Goal: Task Accomplishment & Management: Use online tool/utility

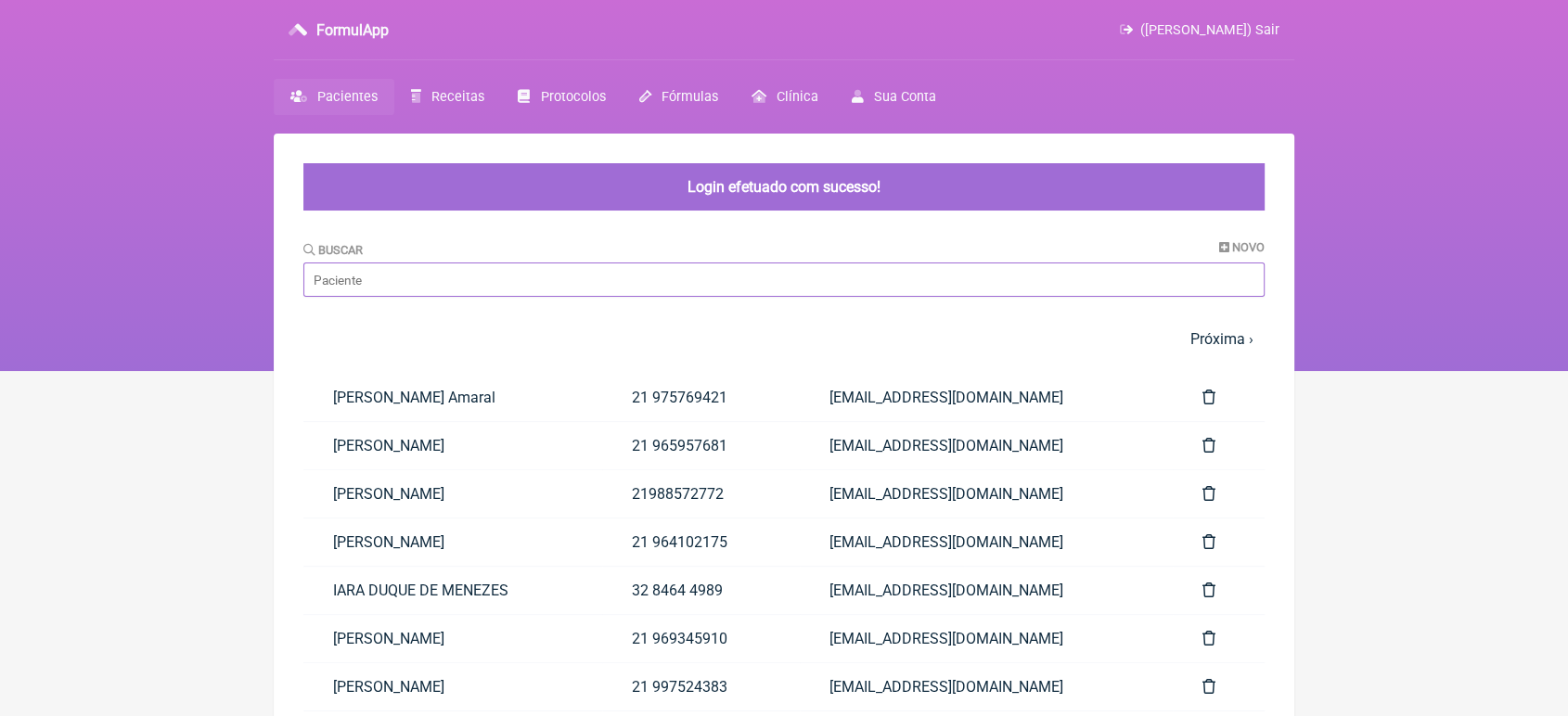
click at [442, 266] on input "Buscar" at bounding box center [784, 280] width 961 height 35
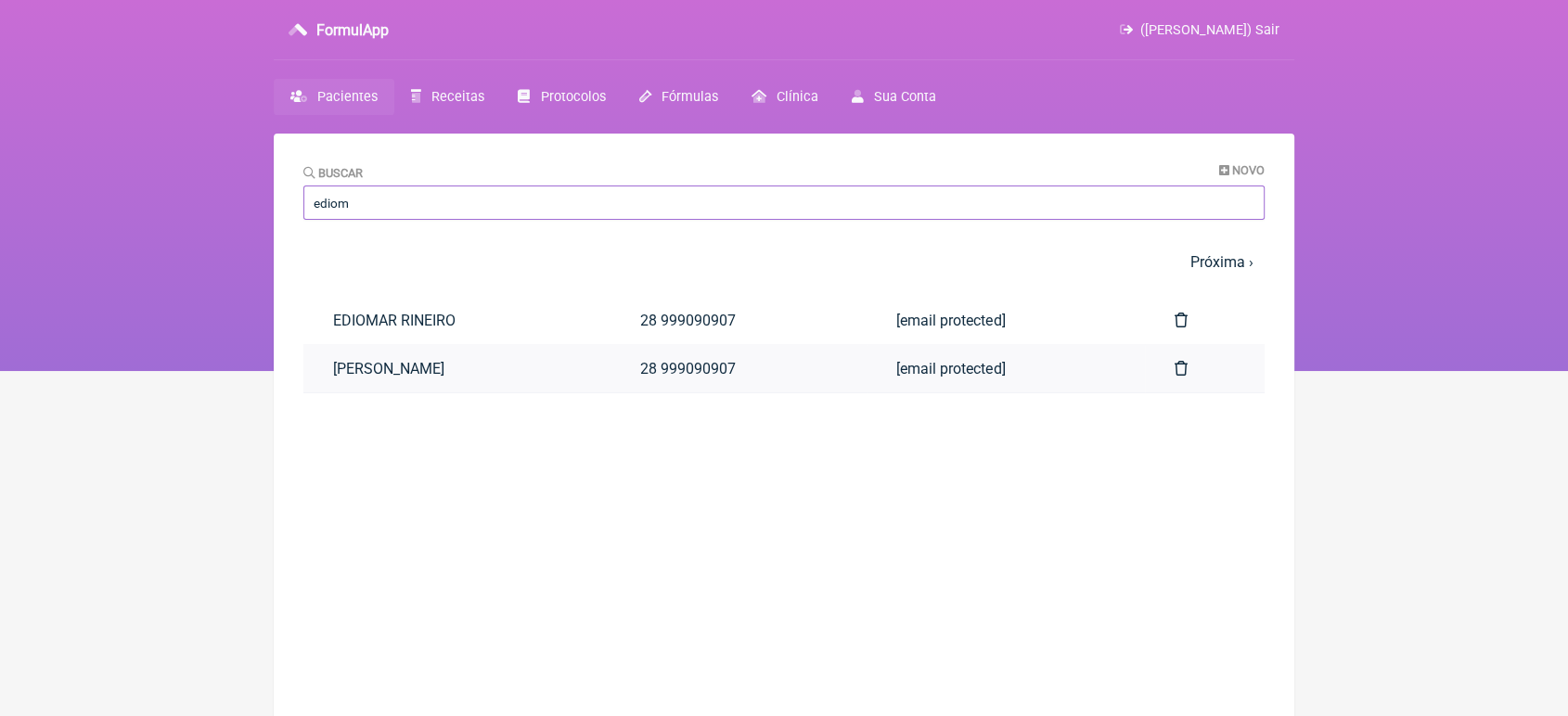
type input "ediom"
click at [455, 364] on link "[PERSON_NAME]" at bounding box center [456, 368] width 307 height 47
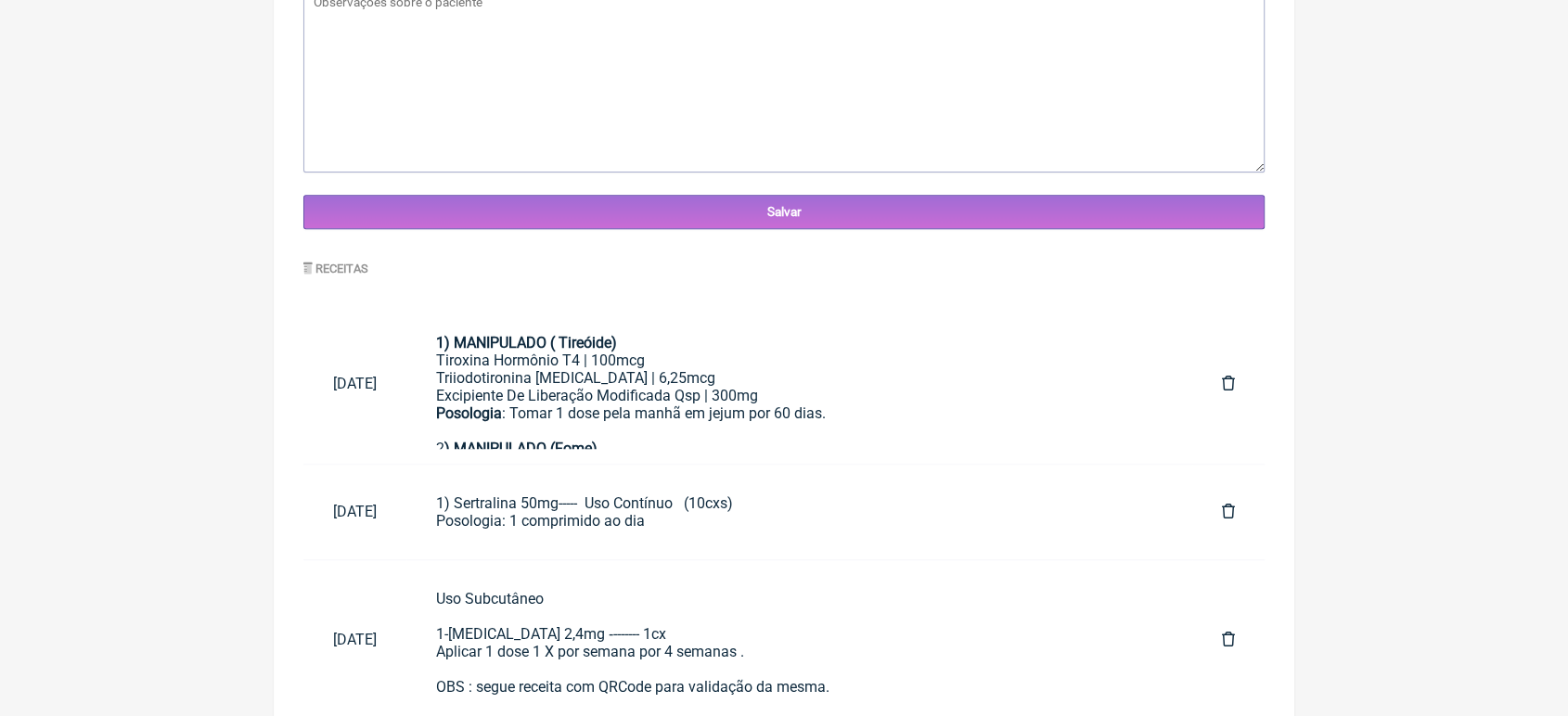
scroll to position [690, 0]
click at [715, 341] on div "1) MANIPULADO ( Tireóide)" at bounding box center [799, 341] width 726 height 17
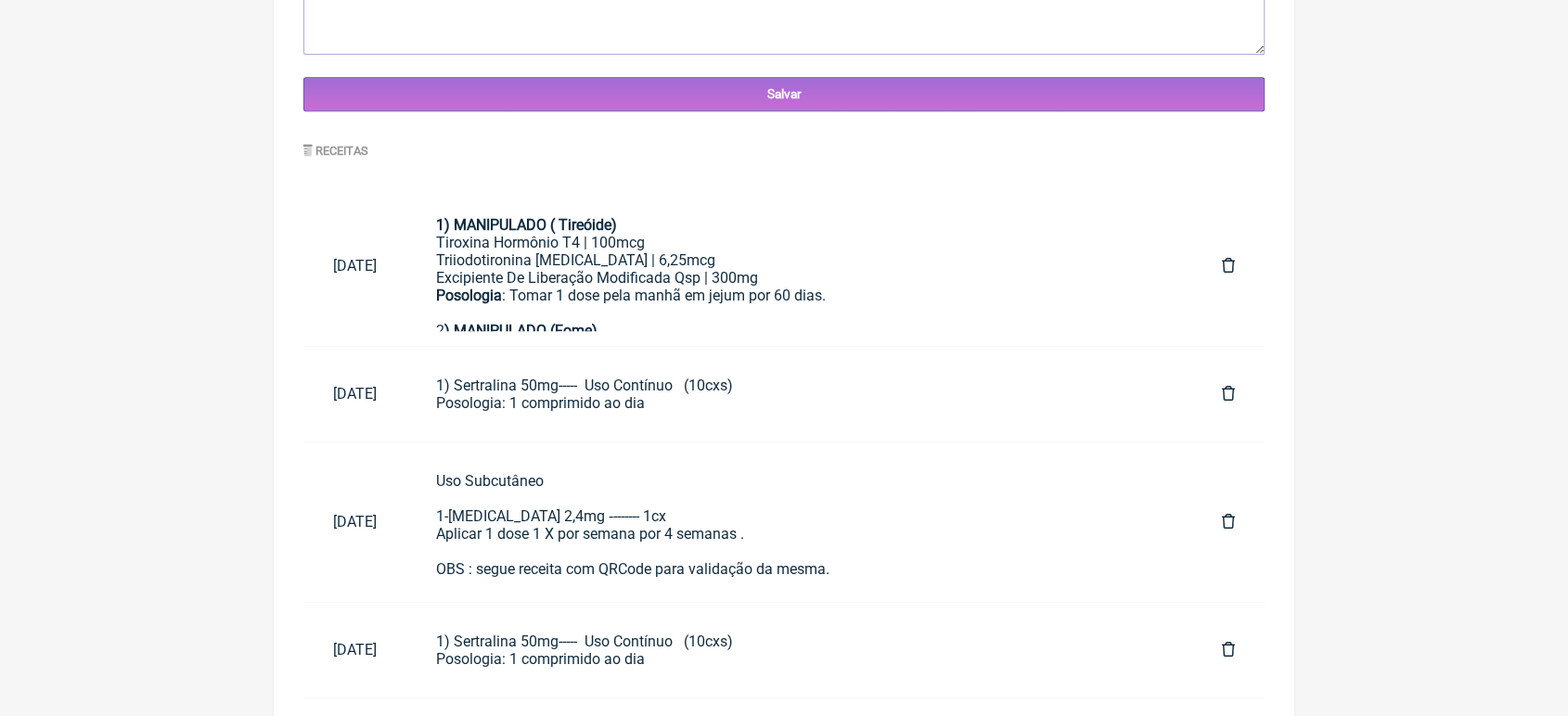
scroll to position [843, 0]
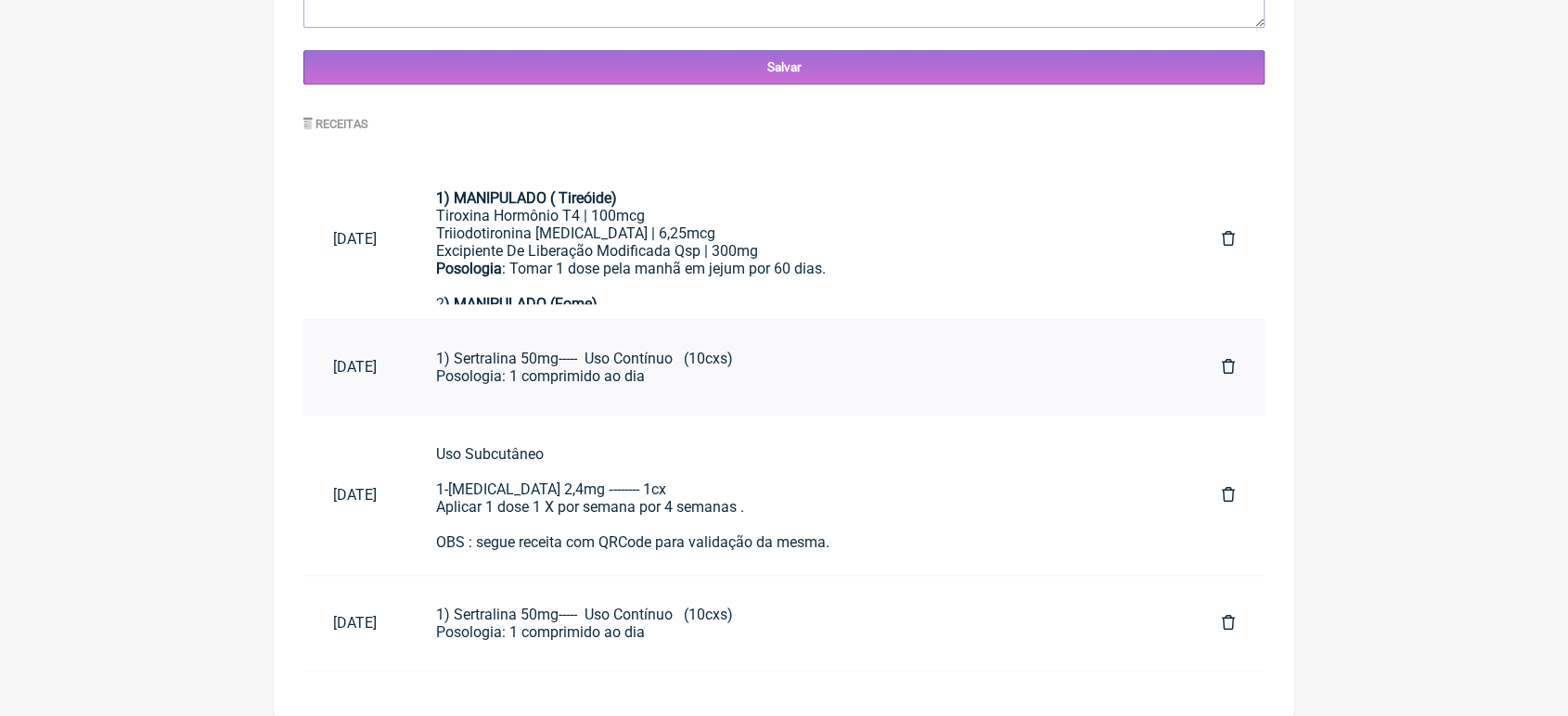
click at [706, 371] on div "1) Sertralina 50mg----- Uso Contínuo (10cxs) Posologia: 1 comprimido ao dia" at bounding box center [799, 367] width 726 height 35
click at [673, 454] on div "Uso Subcutâneo 1-Wegovy 2,4mg ‐------- 1cx Aplicar 1 dose 1 X por semana por 4 …" at bounding box center [799, 497] width 726 height 105
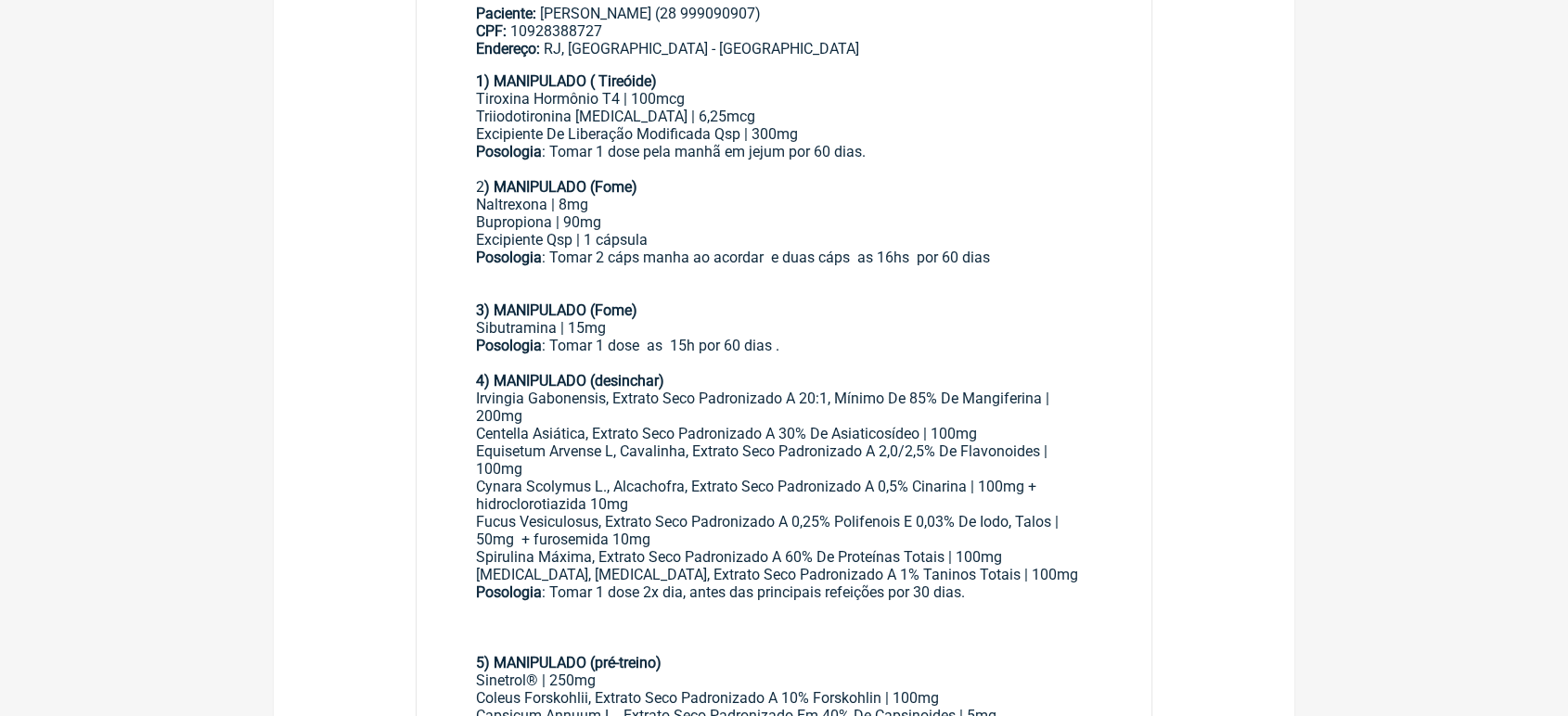
scroll to position [446, 0]
drag, startPoint x: 1563, startPoint y: 436, endPoint x: 1581, endPoint y: 436, distance: 18.0
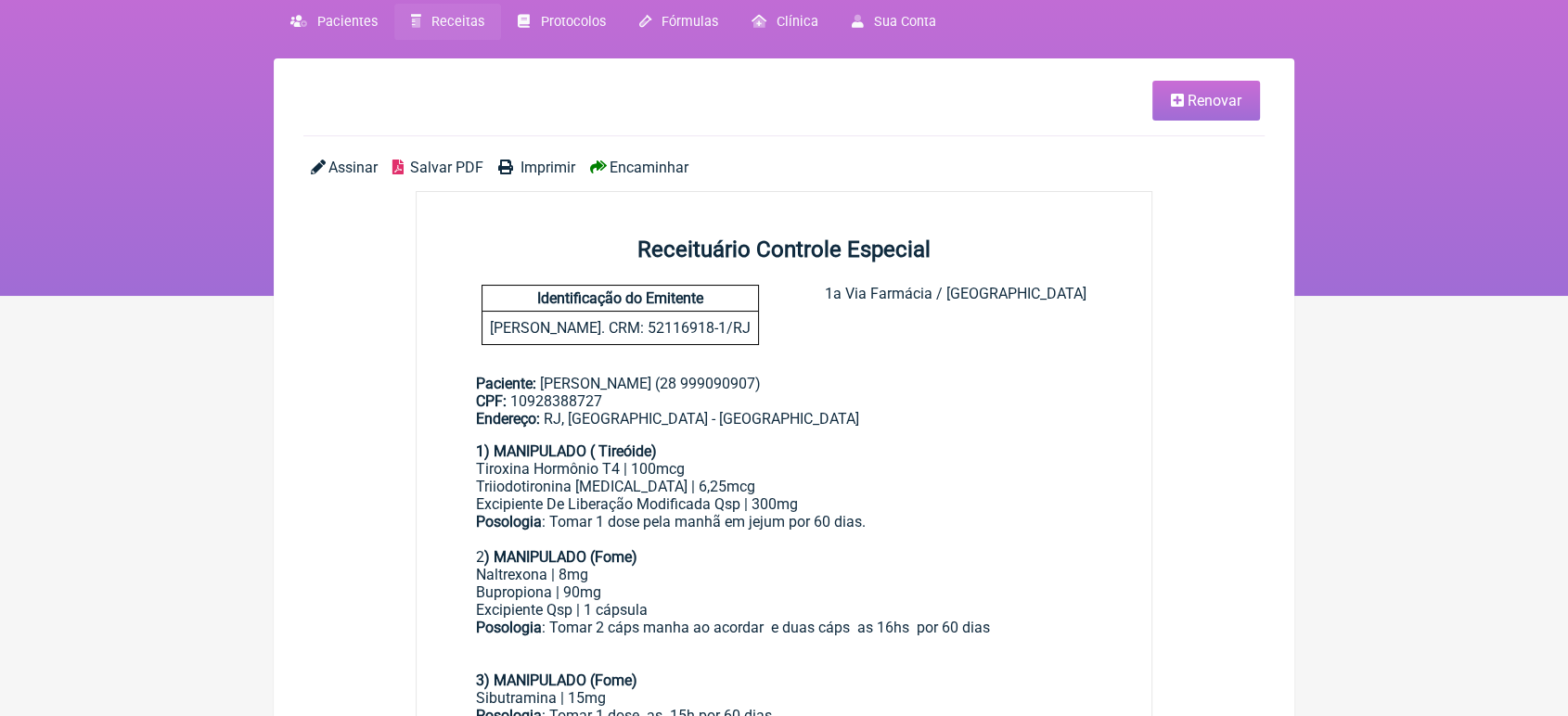
scroll to position [73, 0]
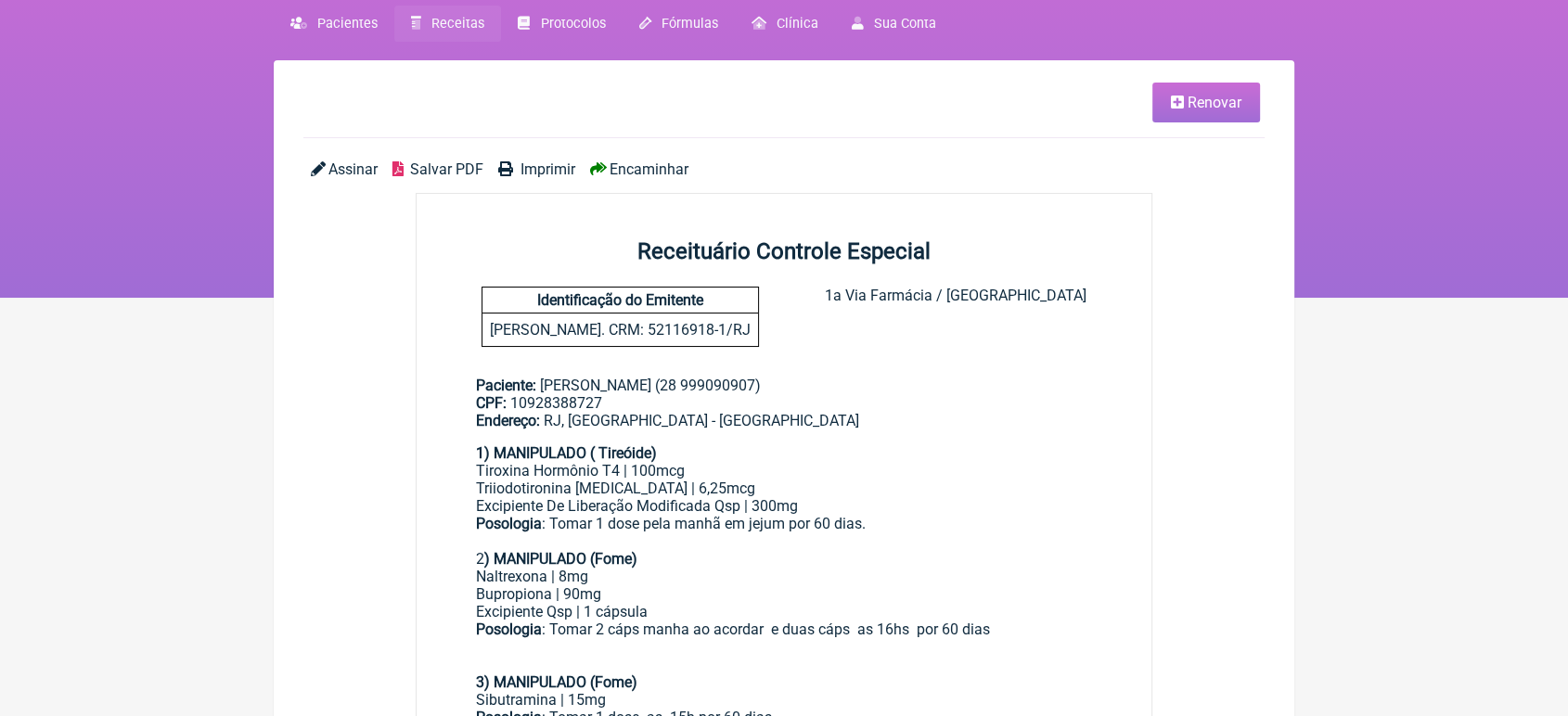
click at [1217, 94] on span "Renovar" at bounding box center [1214, 103] width 54 height 17
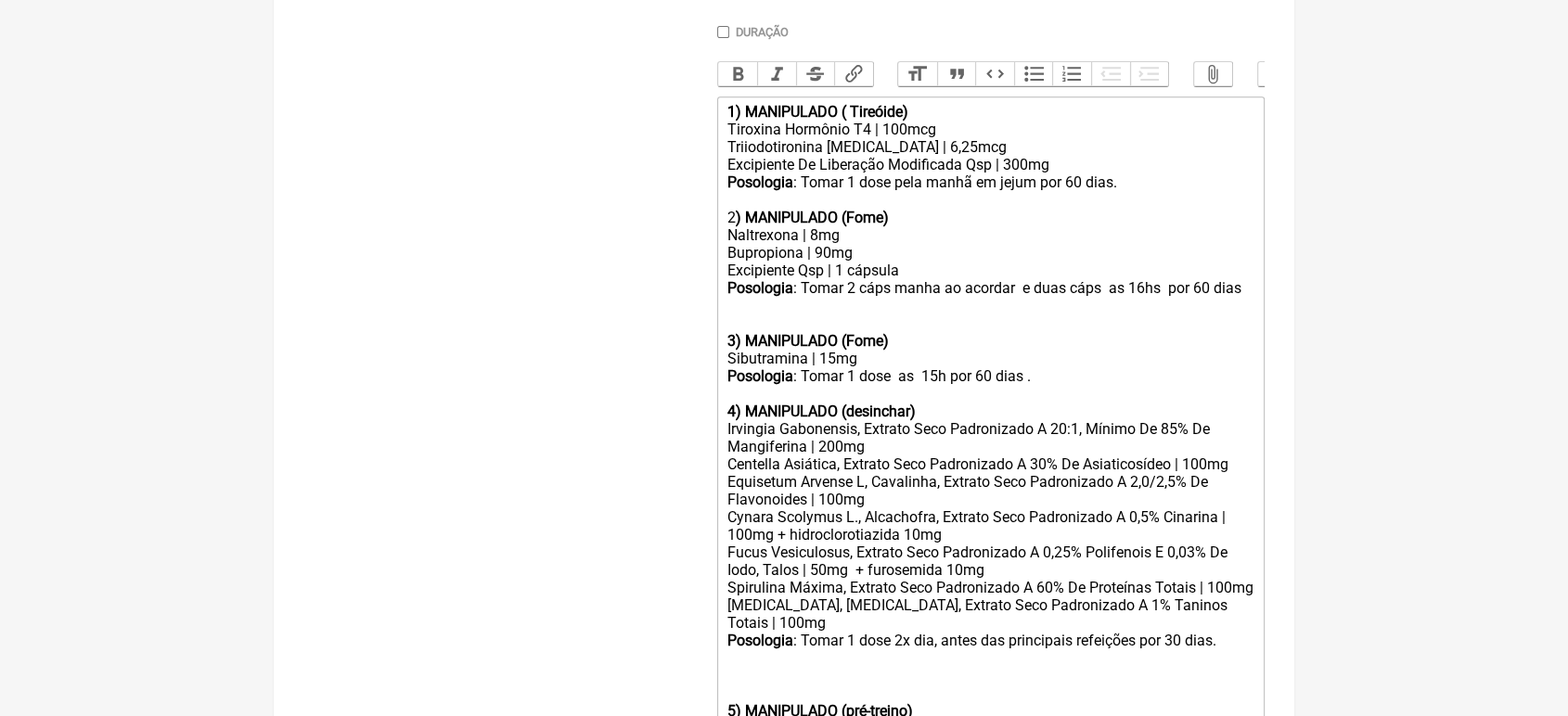
scroll to position [1118, 0]
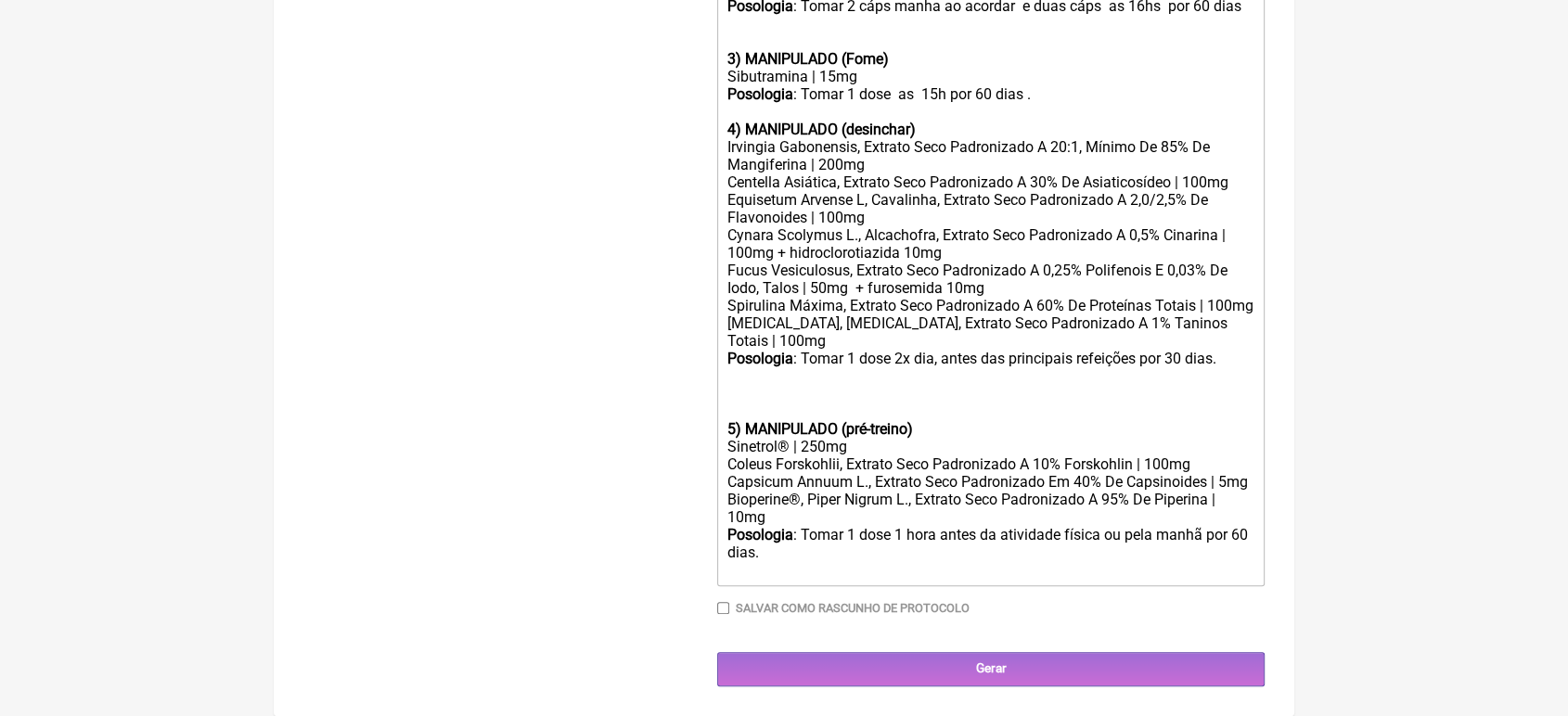
click at [842, 553] on div "Posologia : Tomar 1 dose 1 hora antes da atividade física ou pela manhã por 60 …" at bounding box center [990, 551] width 527 height 53
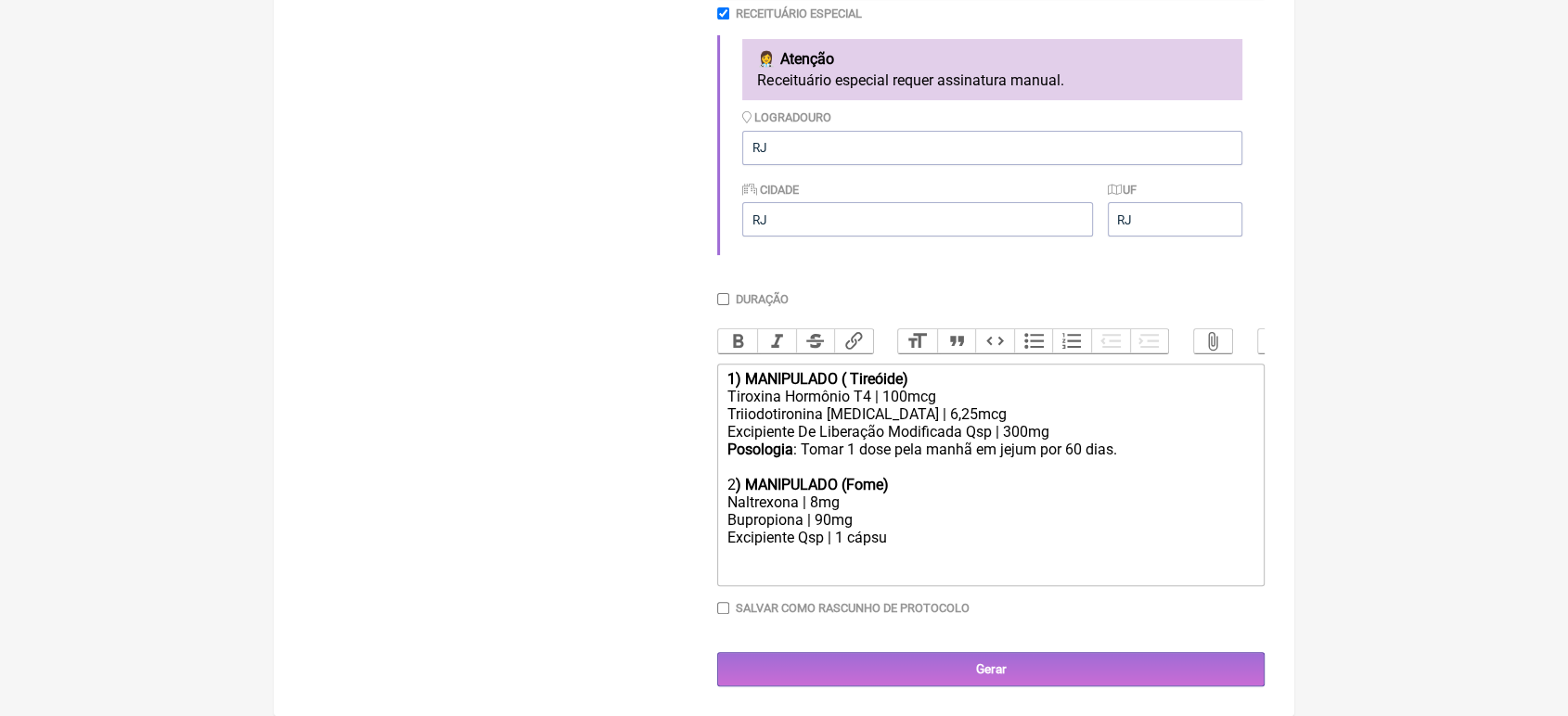
scroll to position [547, 0]
type trix-editor "<div><strong>1) MANIPULADO ( Tireóide)</strong></div><div>Tiroxina Hormônio T4 …"
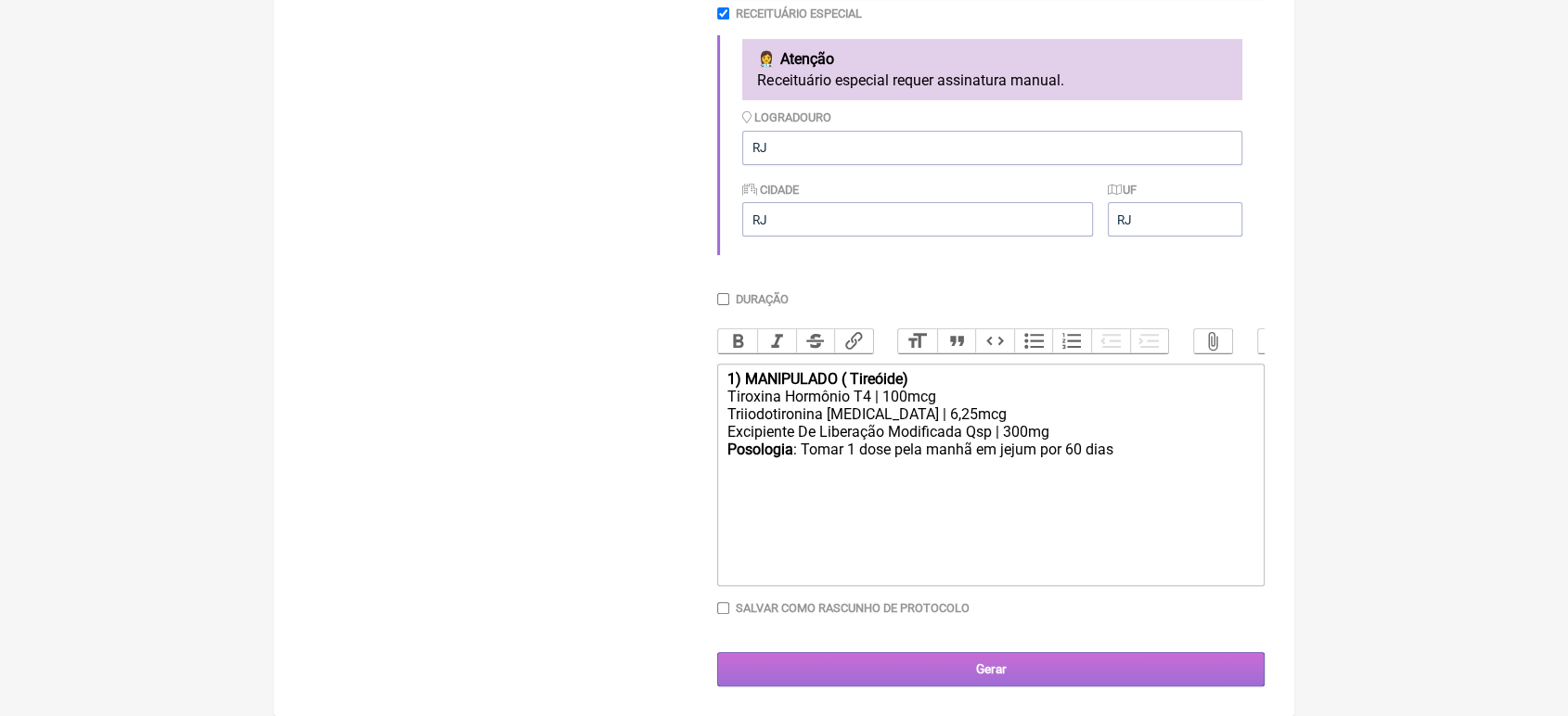
click at [856, 657] on input "Gerar" at bounding box center [991, 669] width 548 height 35
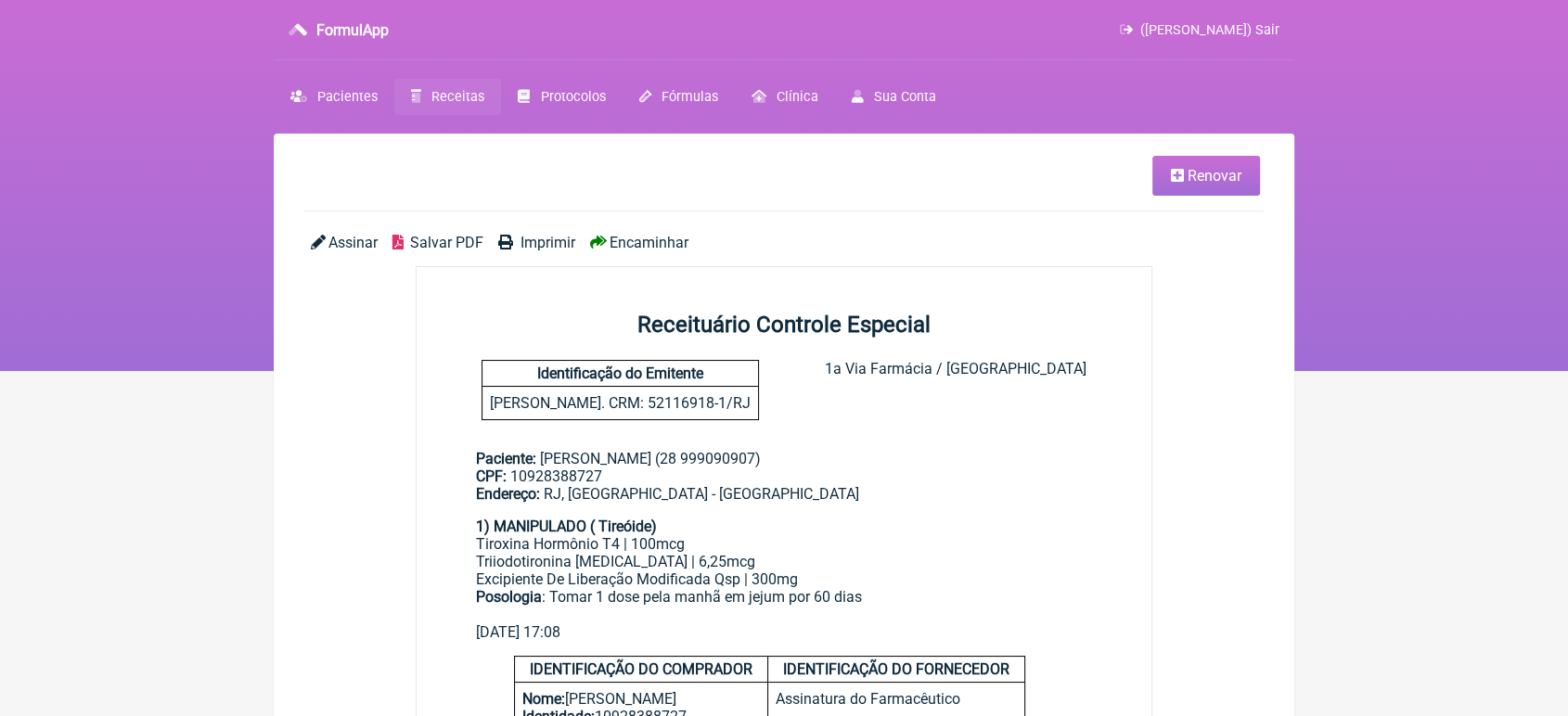
click at [551, 240] on span "Imprimir" at bounding box center [548, 243] width 55 height 17
click at [670, 246] on span "Encaminhar" at bounding box center [649, 243] width 79 height 17
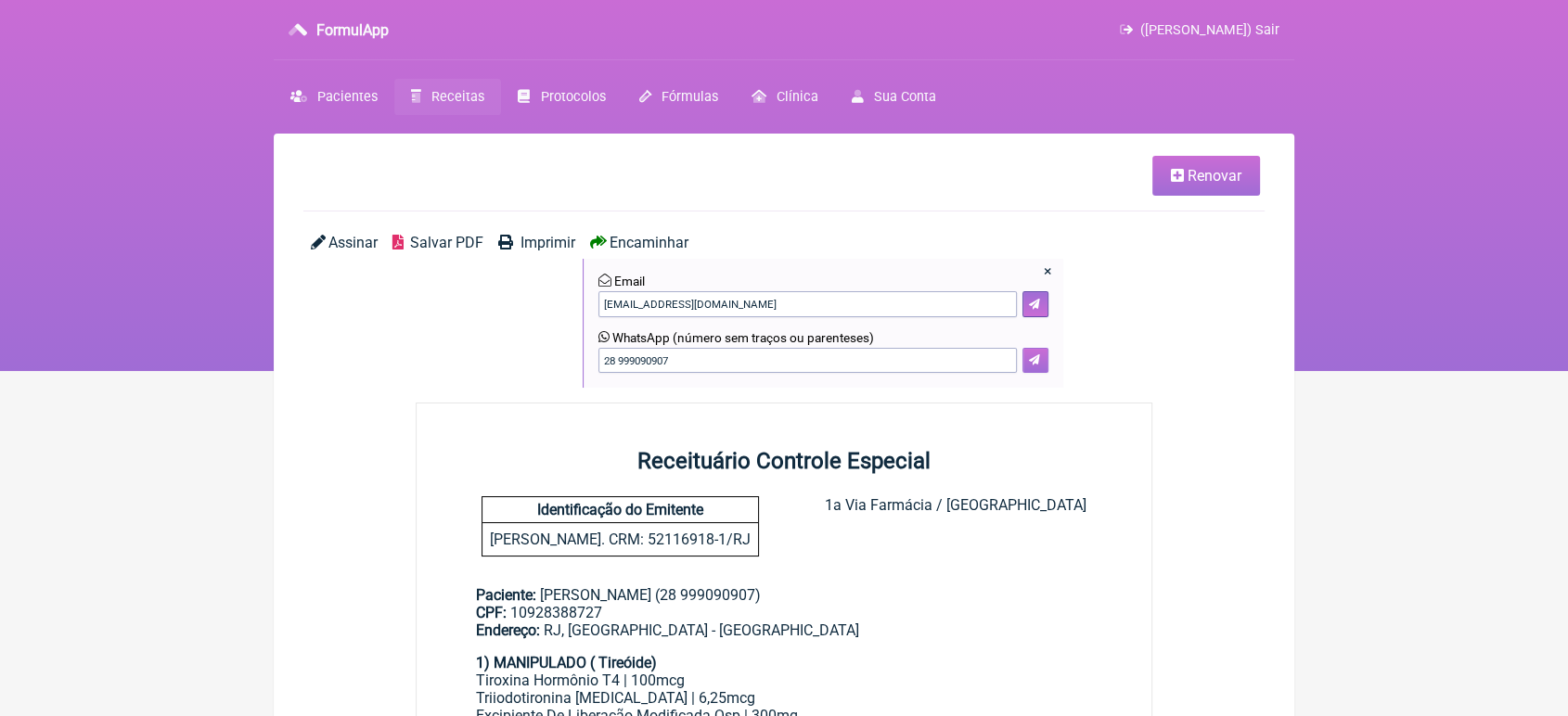
click at [1039, 356] on icon at bounding box center [1035, 360] width 12 height 12
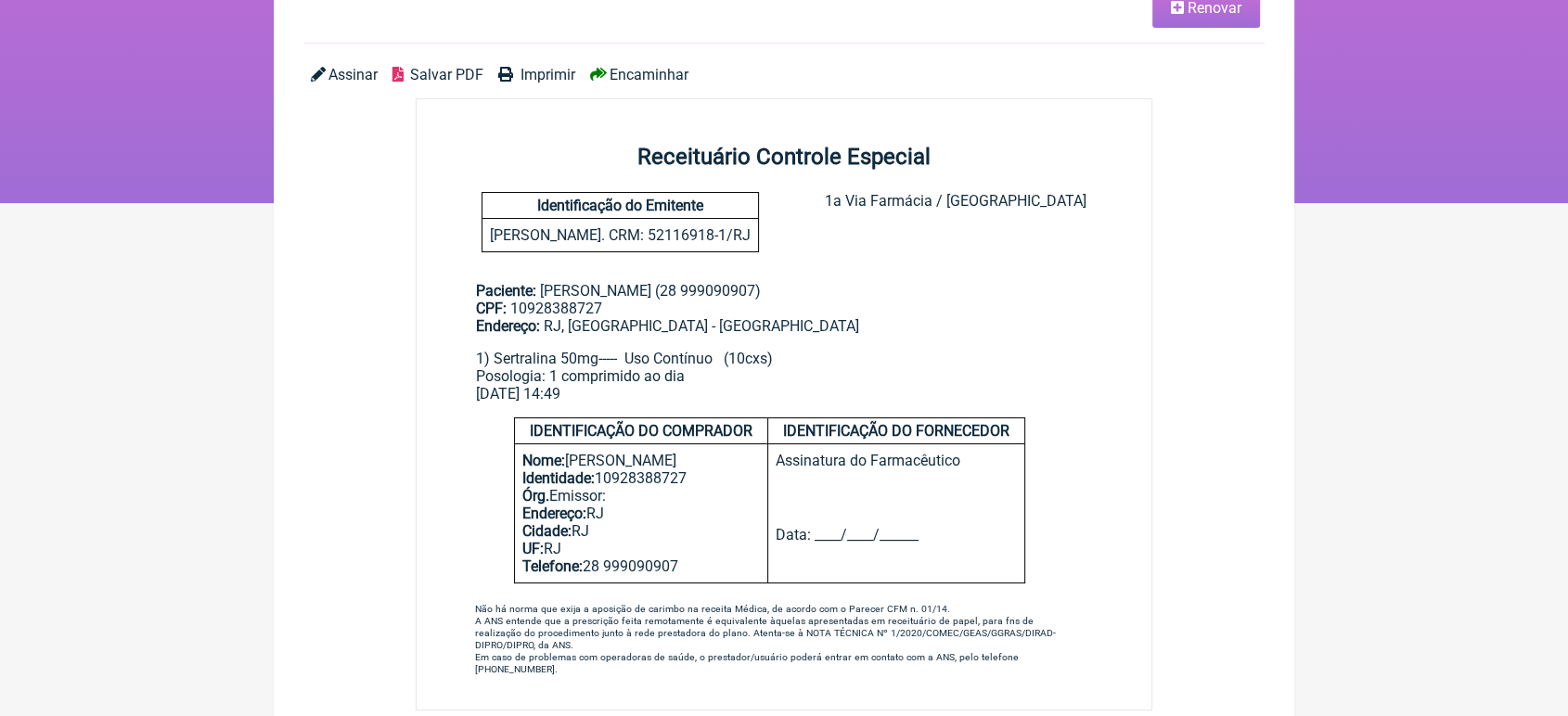
scroll to position [197, 0]
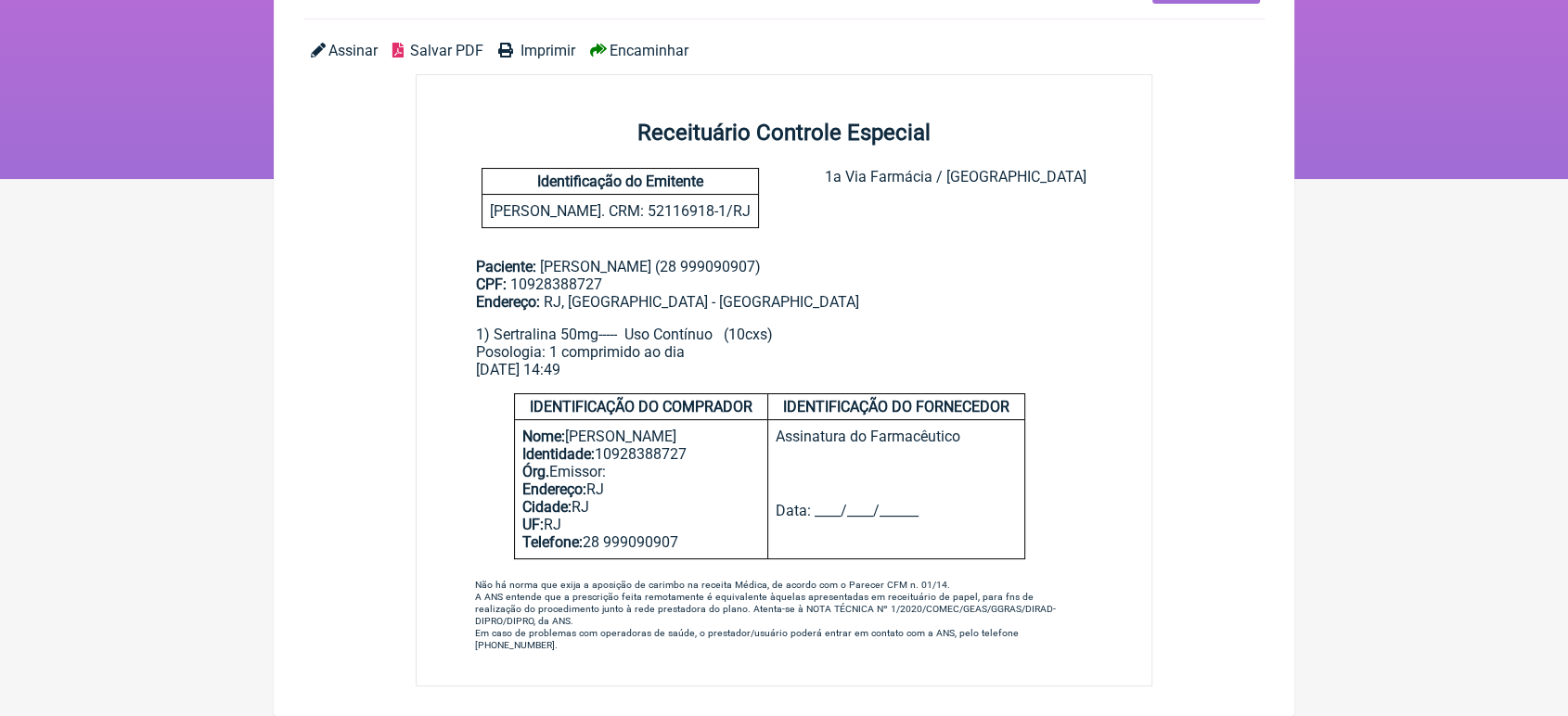
click at [746, 323] on main "Paciente: [PERSON_NAME] (28 999090907) CPF: 10928388727 Endereço: [GEOGRAPHIC_D…" at bounding box center [784, 311] width 735 height 165
click at [754, 340] on div "1) Sertralina 50mg----- Uso Contínuo (10cxs) Posologia: 1 comprimido ao dia" at bounding box center [784, 343] width 616 height 35
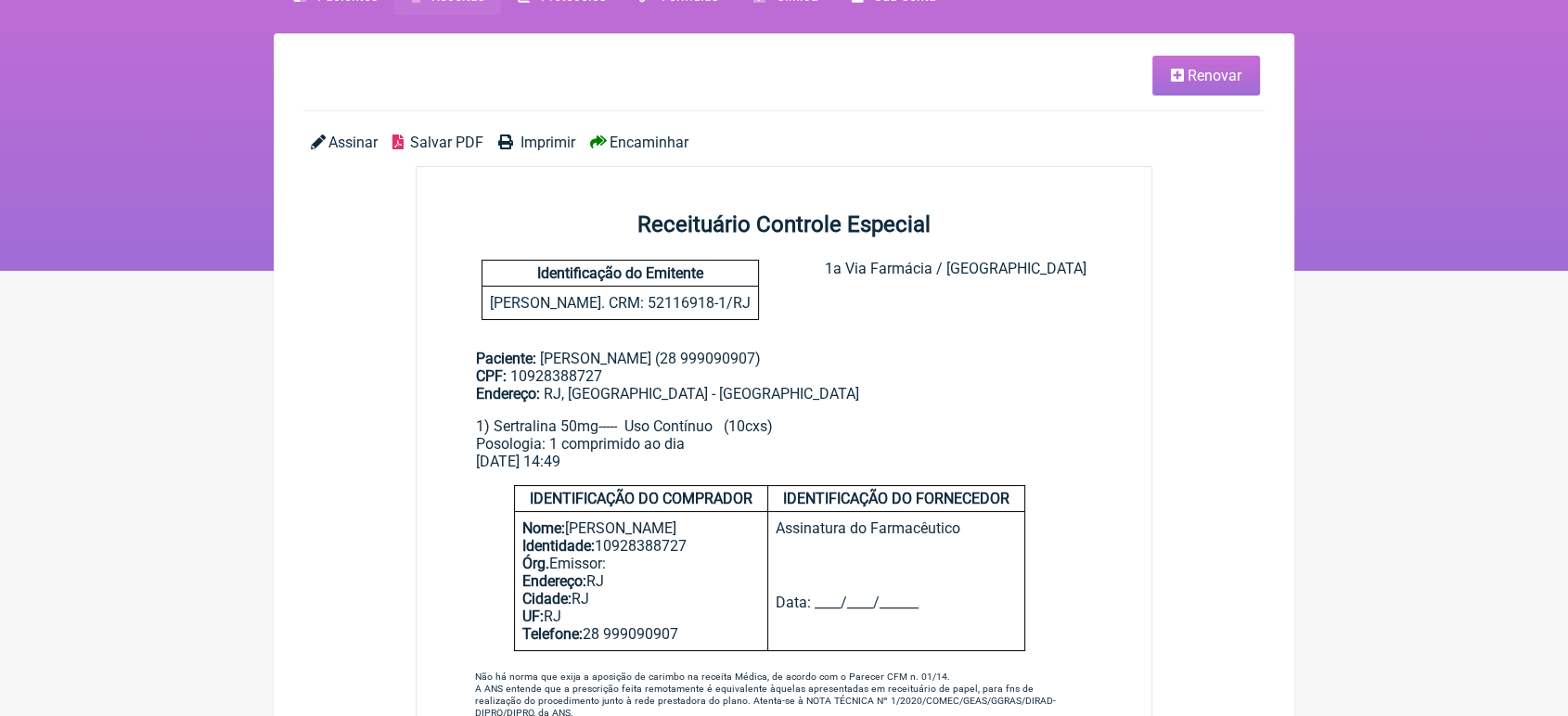
scroll to position [91, 0]
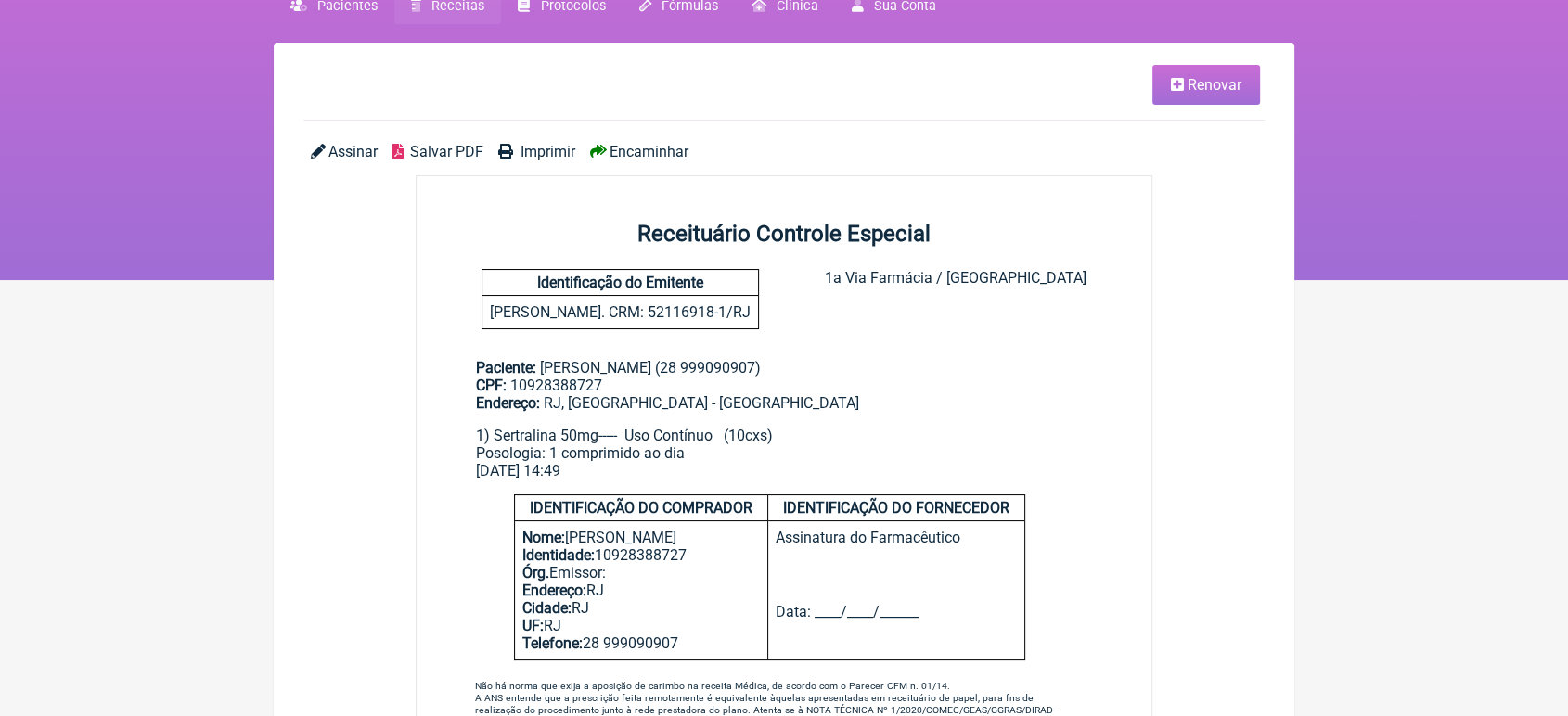
click at [1229, 79] on span "Renovar" at bounding box center [1214, 84] width 54 height 17
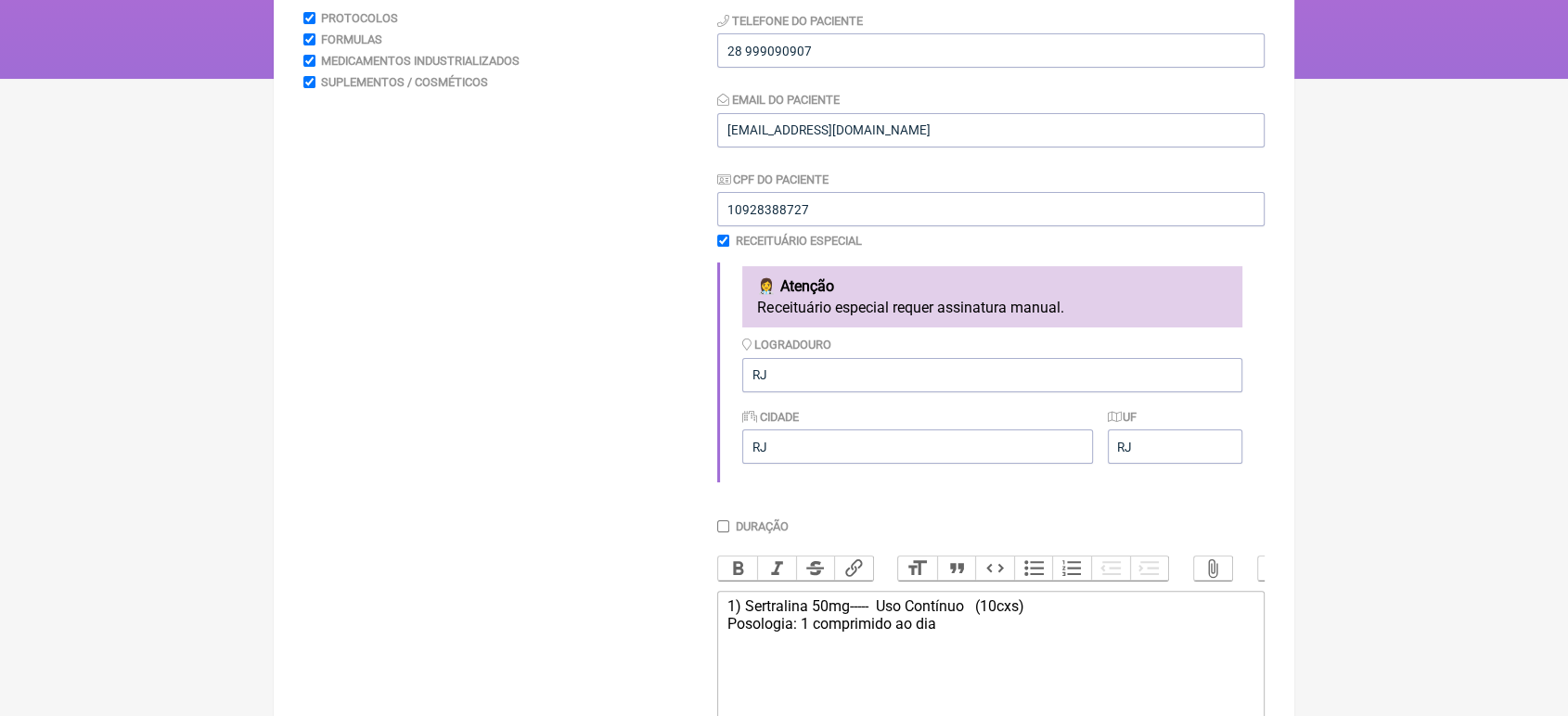
scroll to position [547, 0]
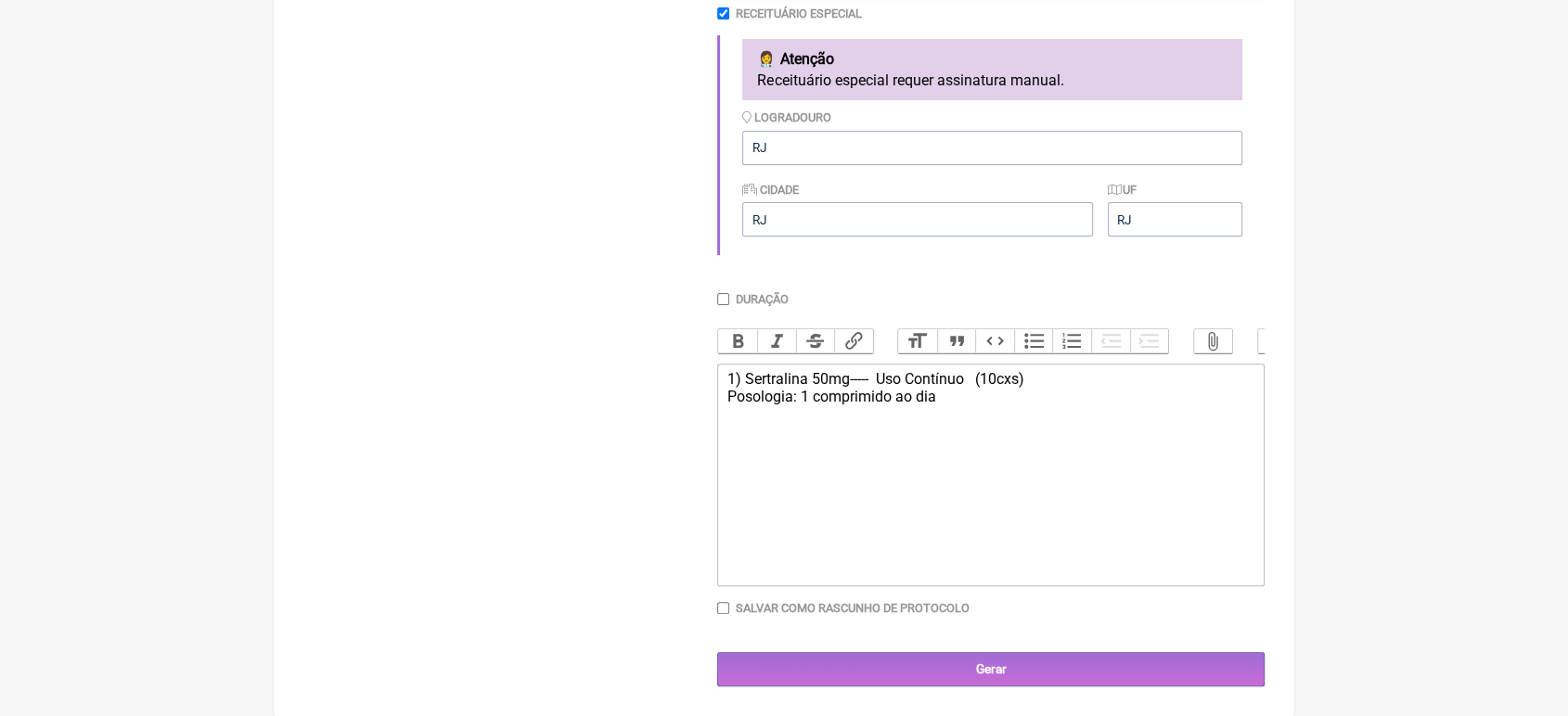
click at [1003, 370] on div "1) Sertralina 50mg----- Uso Contínuo (10cxs) Posologia: 1 comprimido ao dia" at bounding box center [990, 387] width 527 height 35
click at [995, 374] on div "1) Sertralina 50mg----- Uso Contínuo (10cxs) Posologia: 1 comprimido ao dia" at bounding box center [990, 387] width 527 height 35
type trix-editor "<div>1) Sertralina 50mg-----&nbsp; Uso Contínuo &nbsp; (05cxs)<br>Posologia: 1 …"
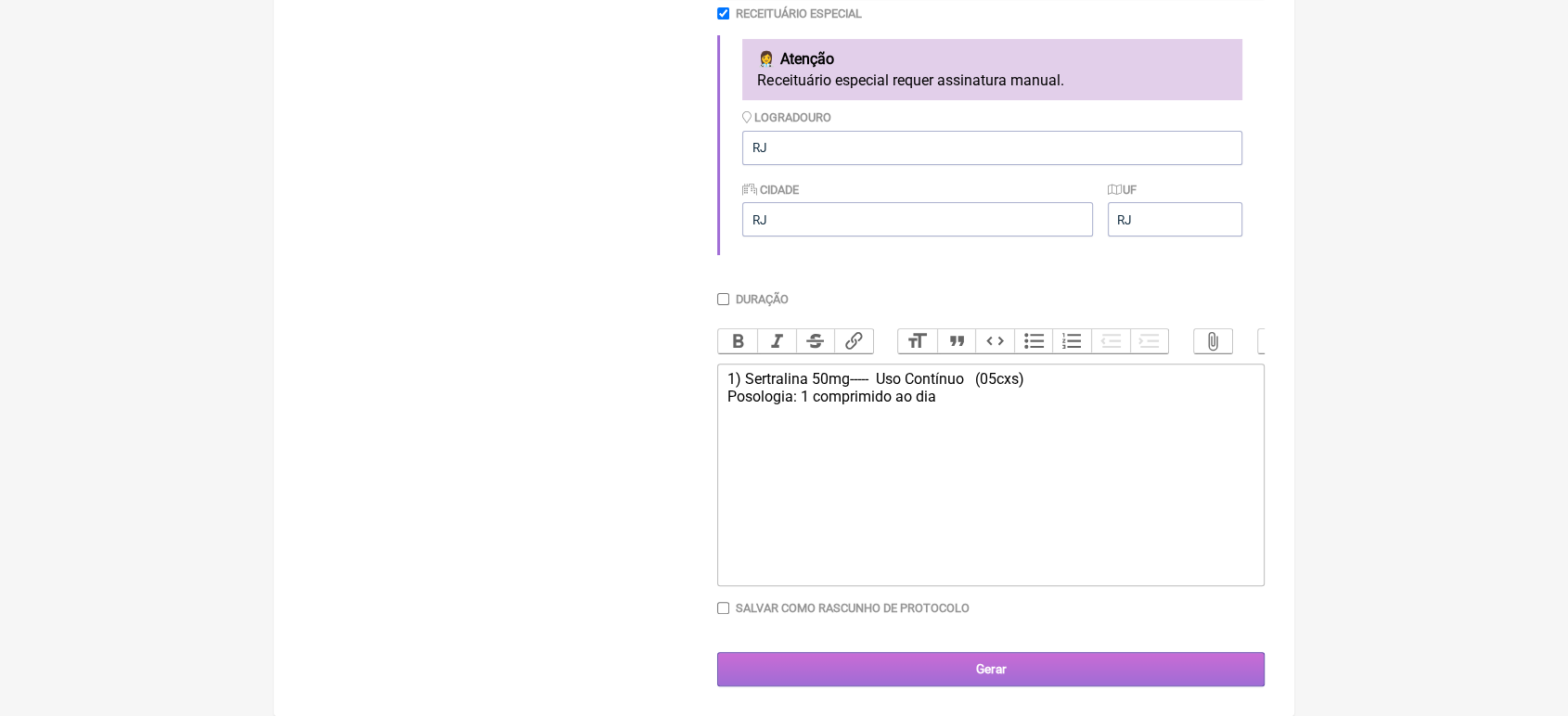
click at [1011, 664] on input "Gerar" at bounding box center [991, 669] width 548 height 35
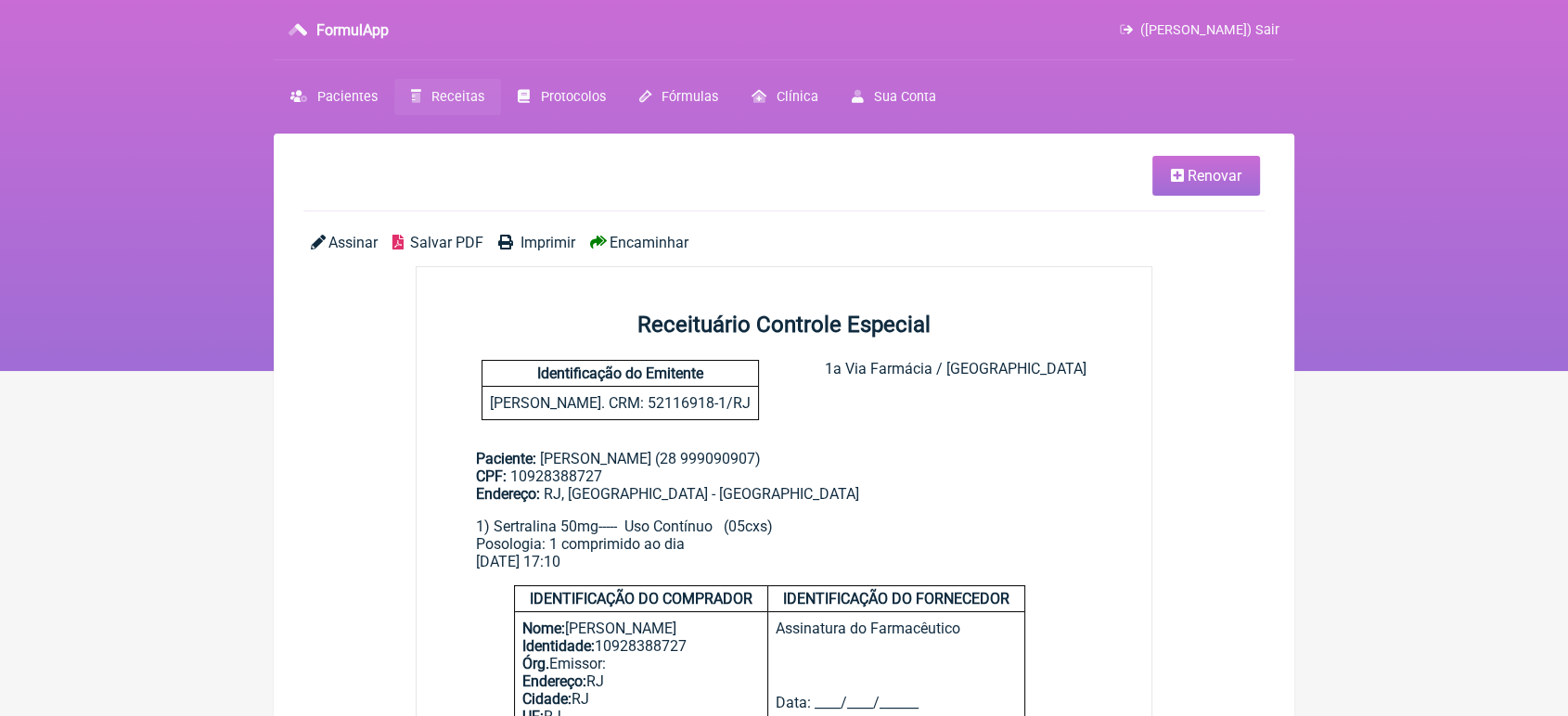
click at [558, 243] on span "Imprimir" at bounding box center [548, 243] width 55 height 17
click at [656, 242] on span "Encaminhar" at bounding box center [649, 243] width 79 height 17
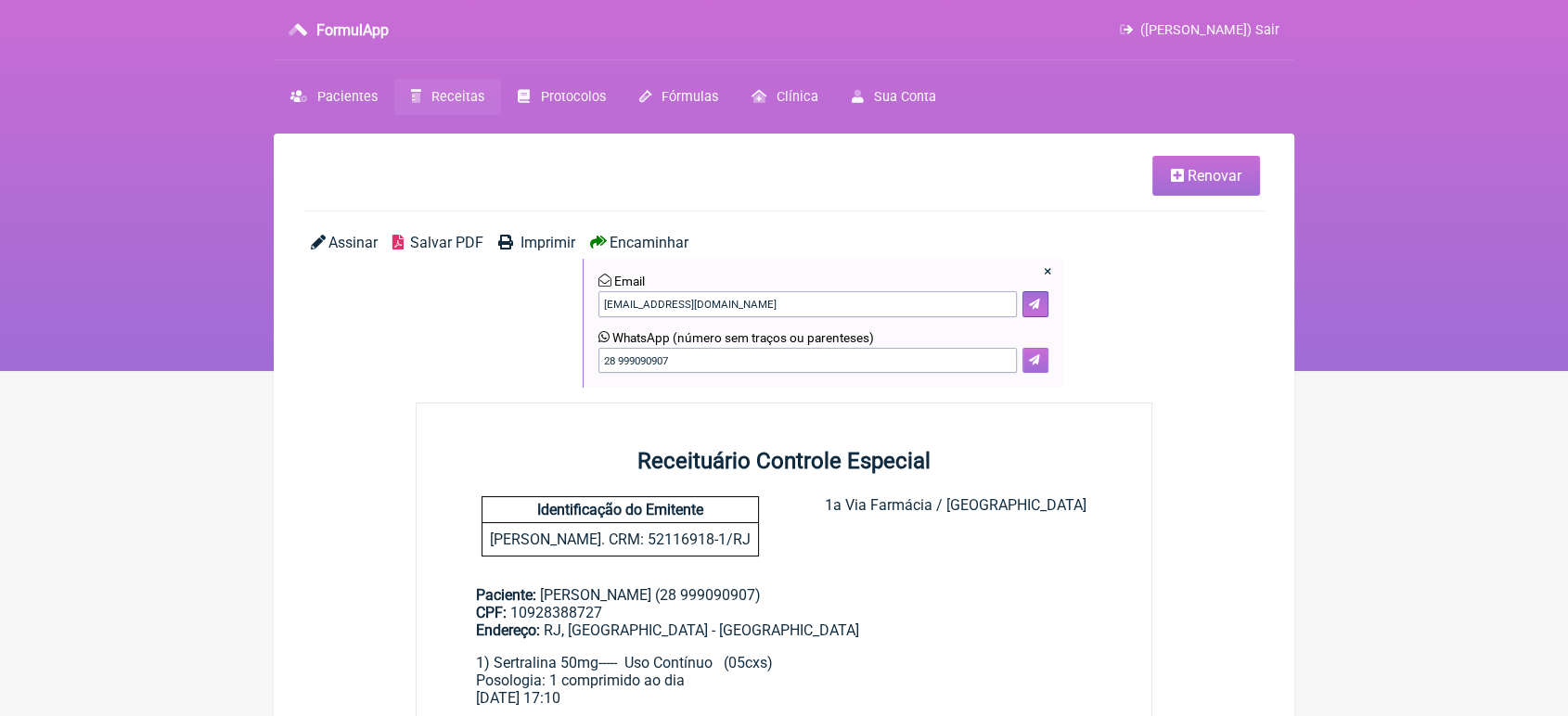
click at [1040, 361] on button at bounding box center [1035, 360] width 26 height 26
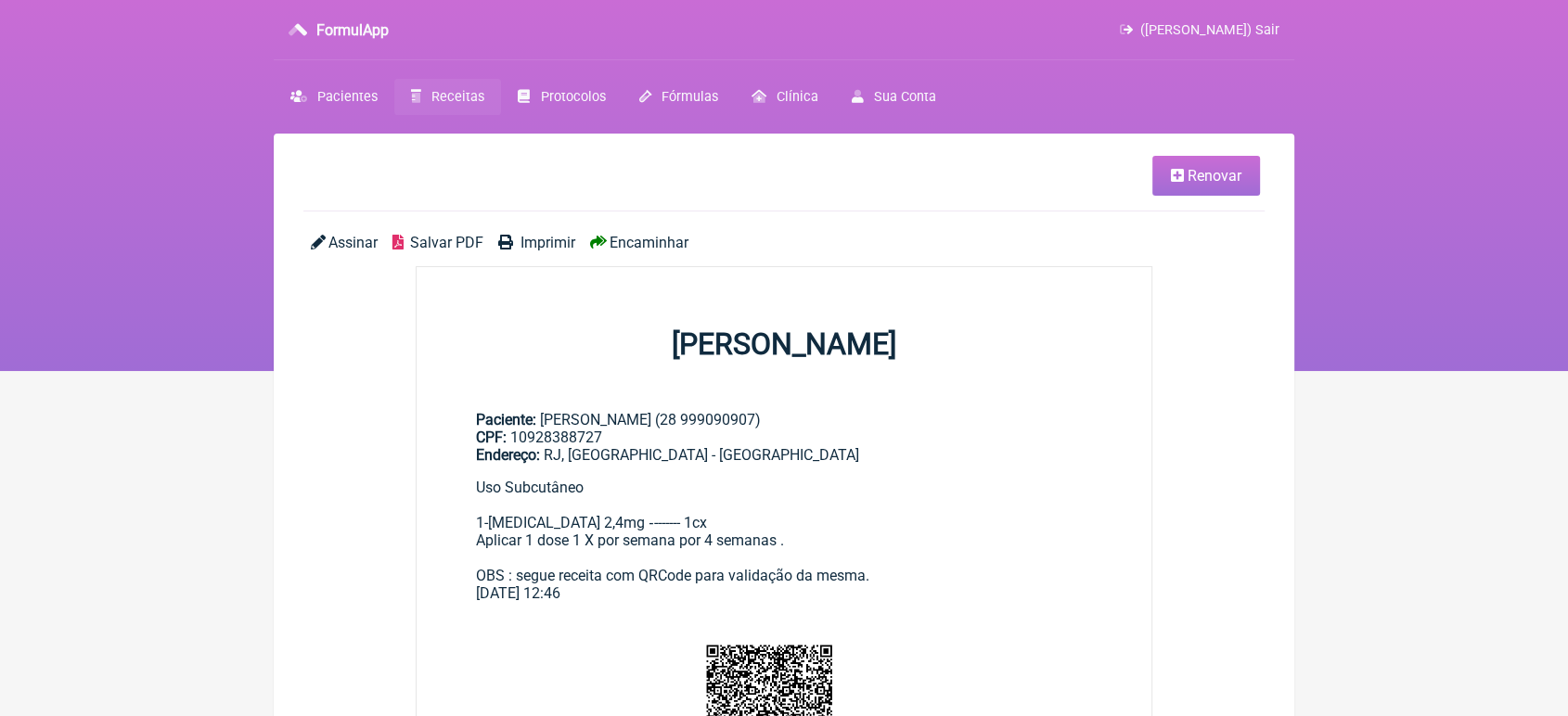
click at [1187, 184] on span "Renovar" at bounding box center [1214, 175] width 54 height 17
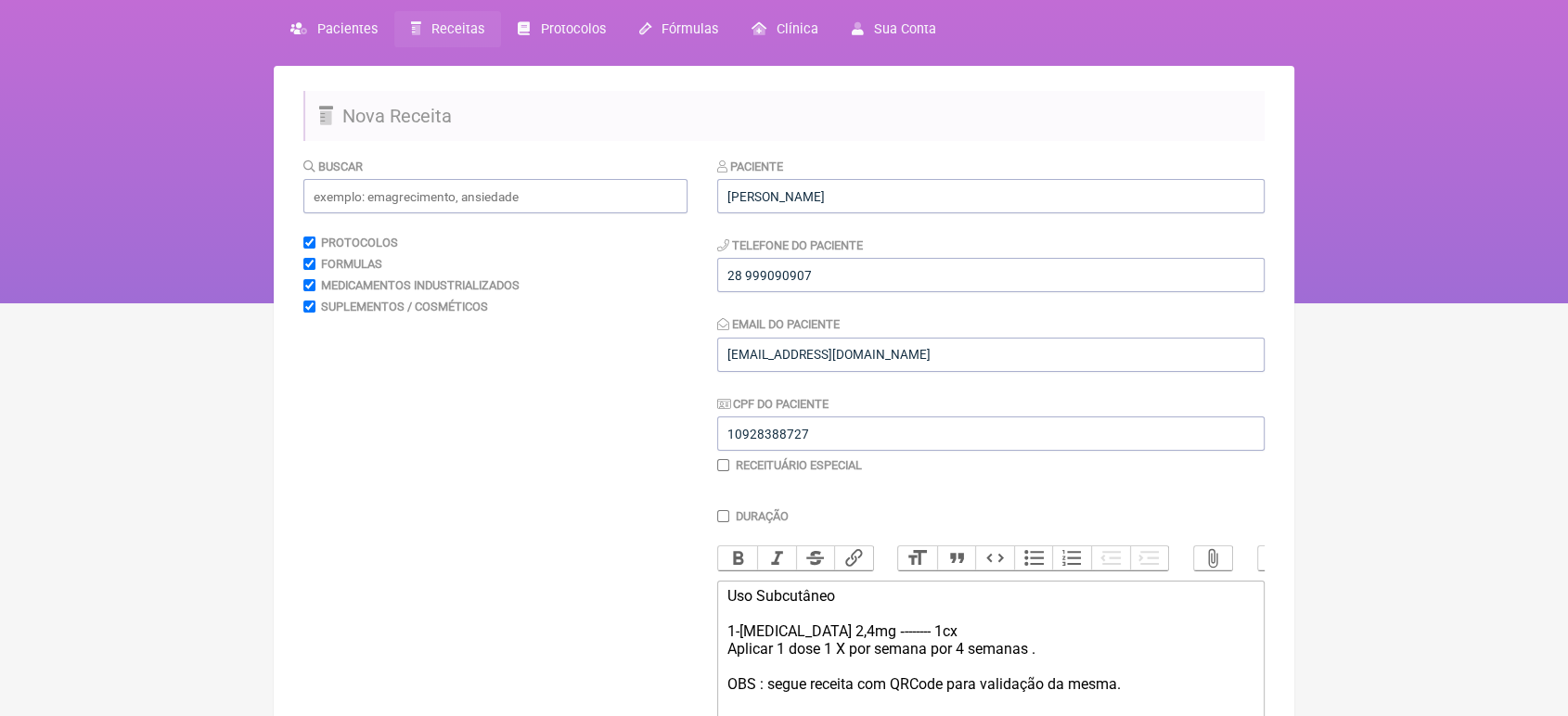
scroll to position [307, 0]
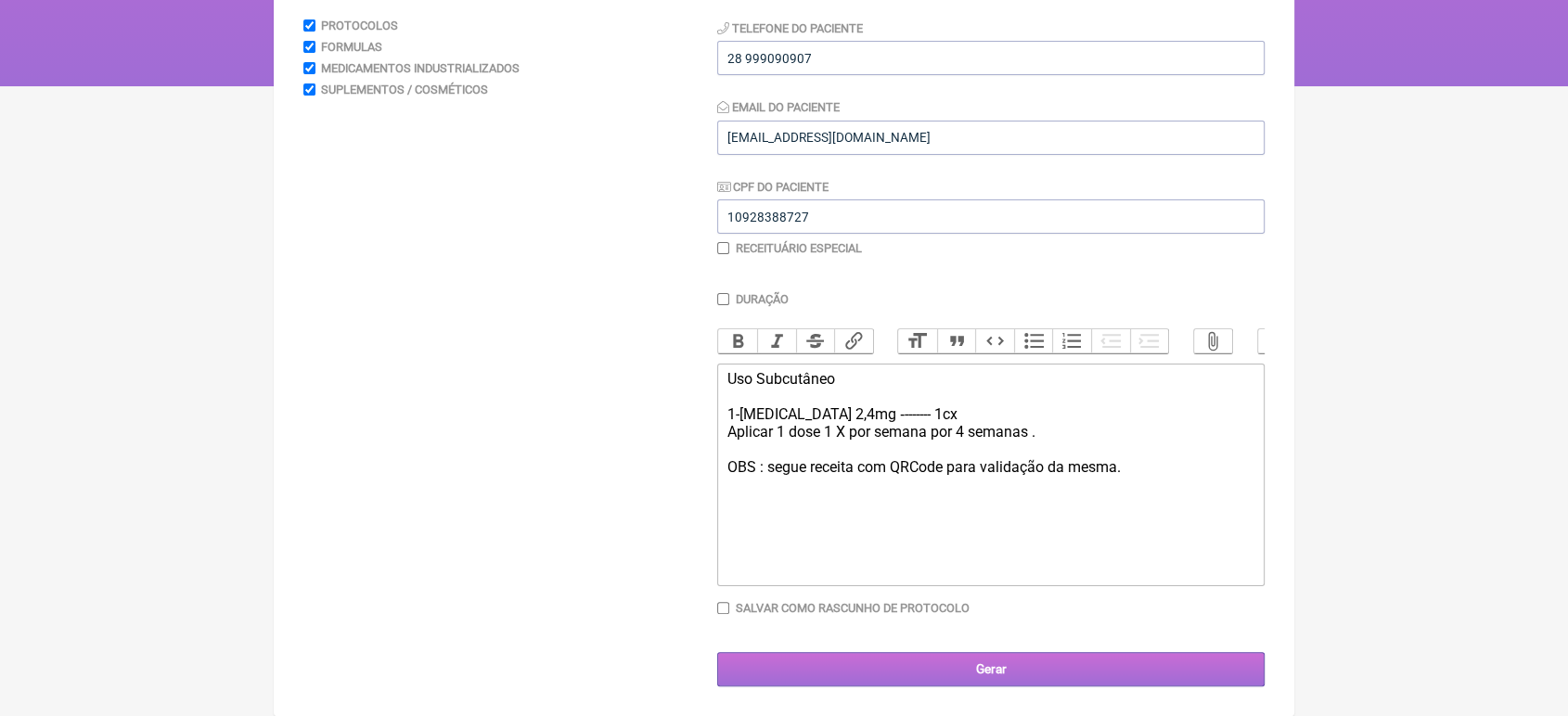
click at [883, 681] on input "Gerar" at bounding box center [991, 669] width 548 height 35
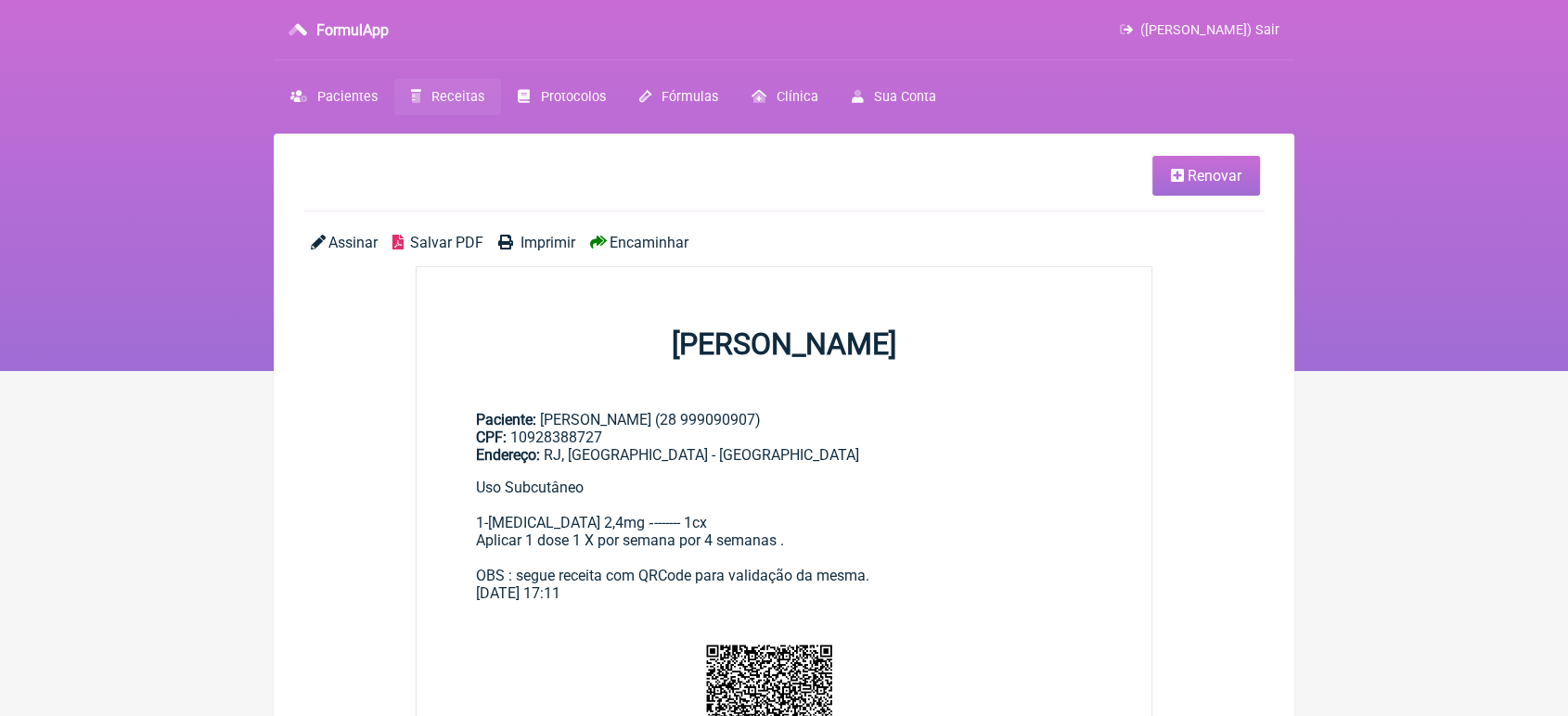
click at [550, 251] on span "Imprimir" at bounding box center [548, 243] width 55 height 17
click at [630, 241] on span "Encaminhar" at bounding box center [649, 243] width 79 height 17
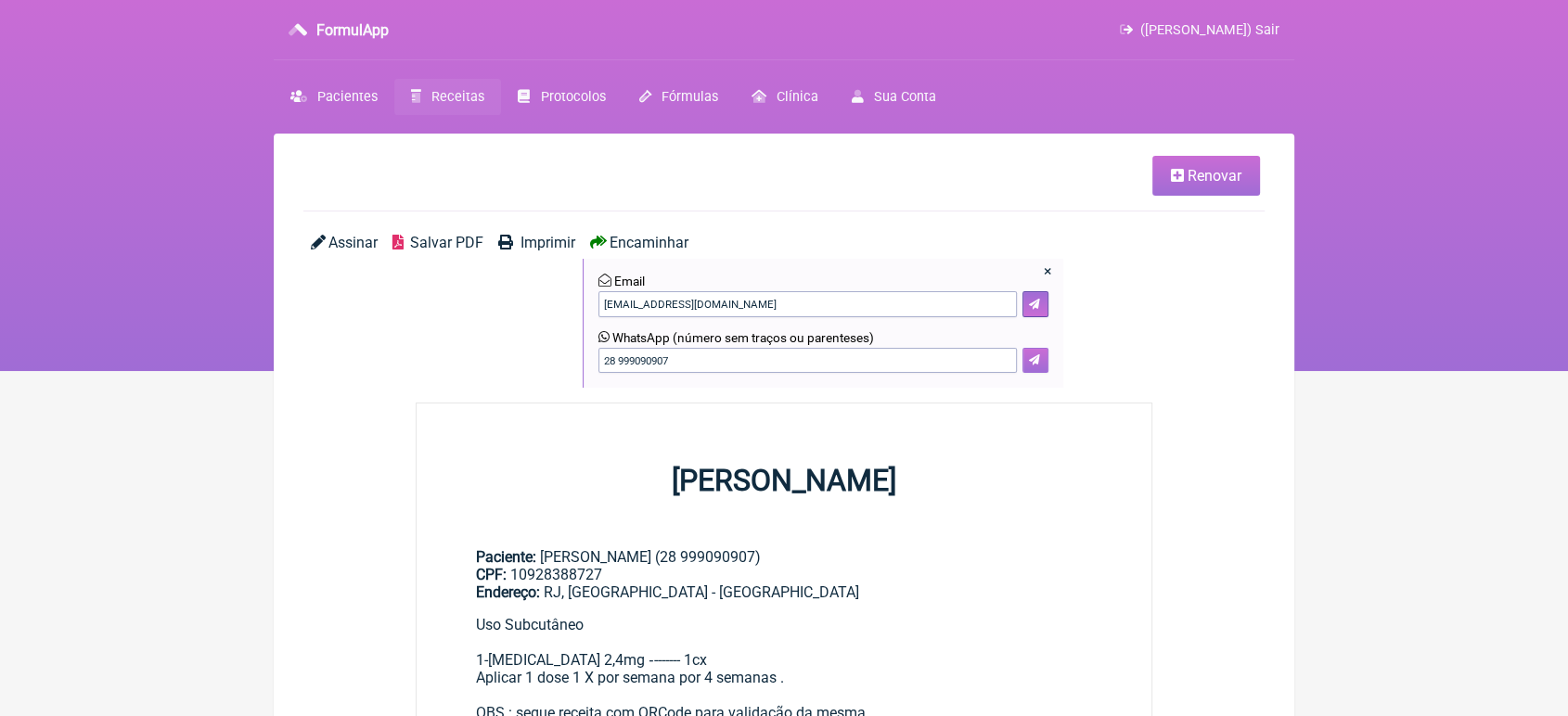
click at [1038, 354] on button at bounding box center [1035, 360] width 26 height 26
click at [552, 239] on span "Imprimir" at bounding box center [548, 243] width 55 height 17
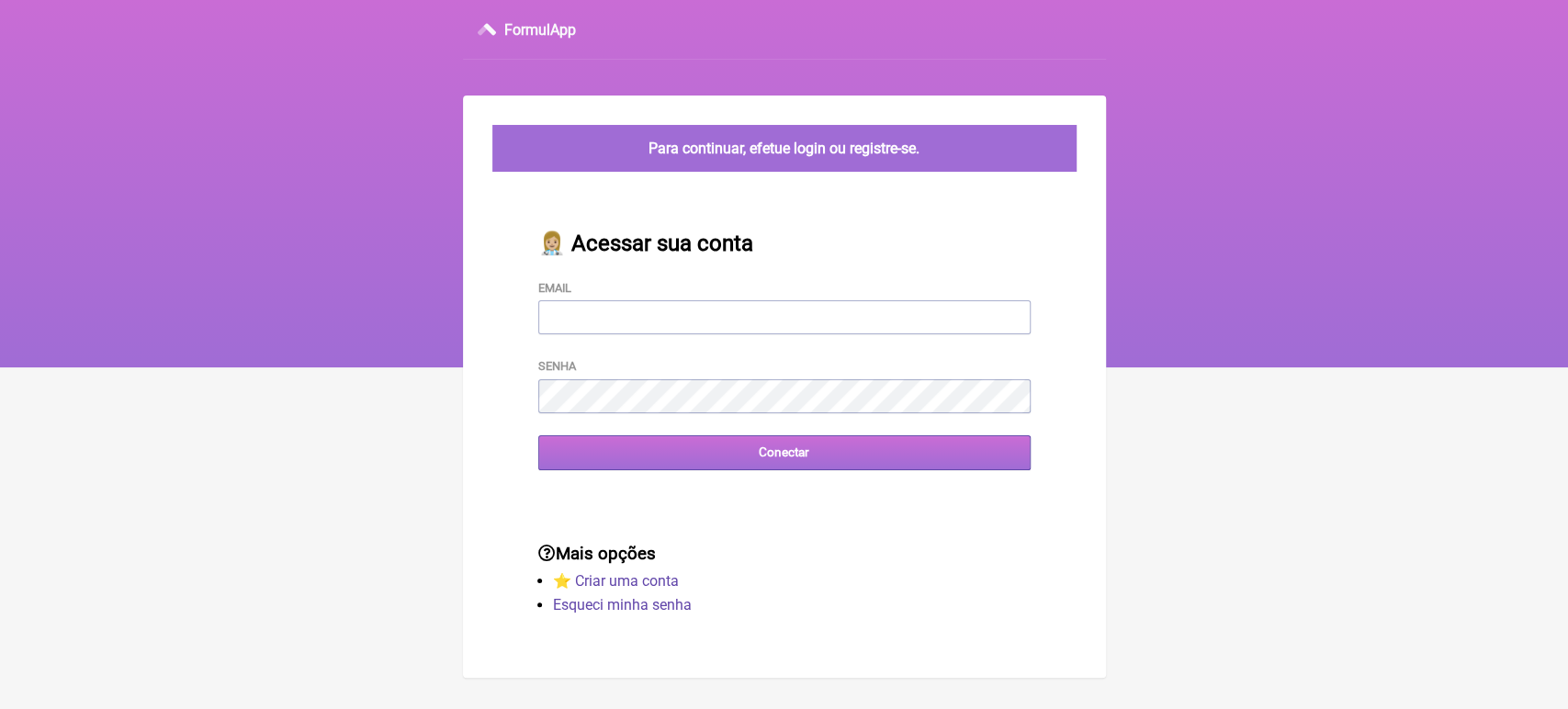
type input "[EMAIL_ADDRESS][DOMAIN_NAME]"
click at [614, 468] on input "Conectar" at bounding box center [784, 453] width 493 height 34
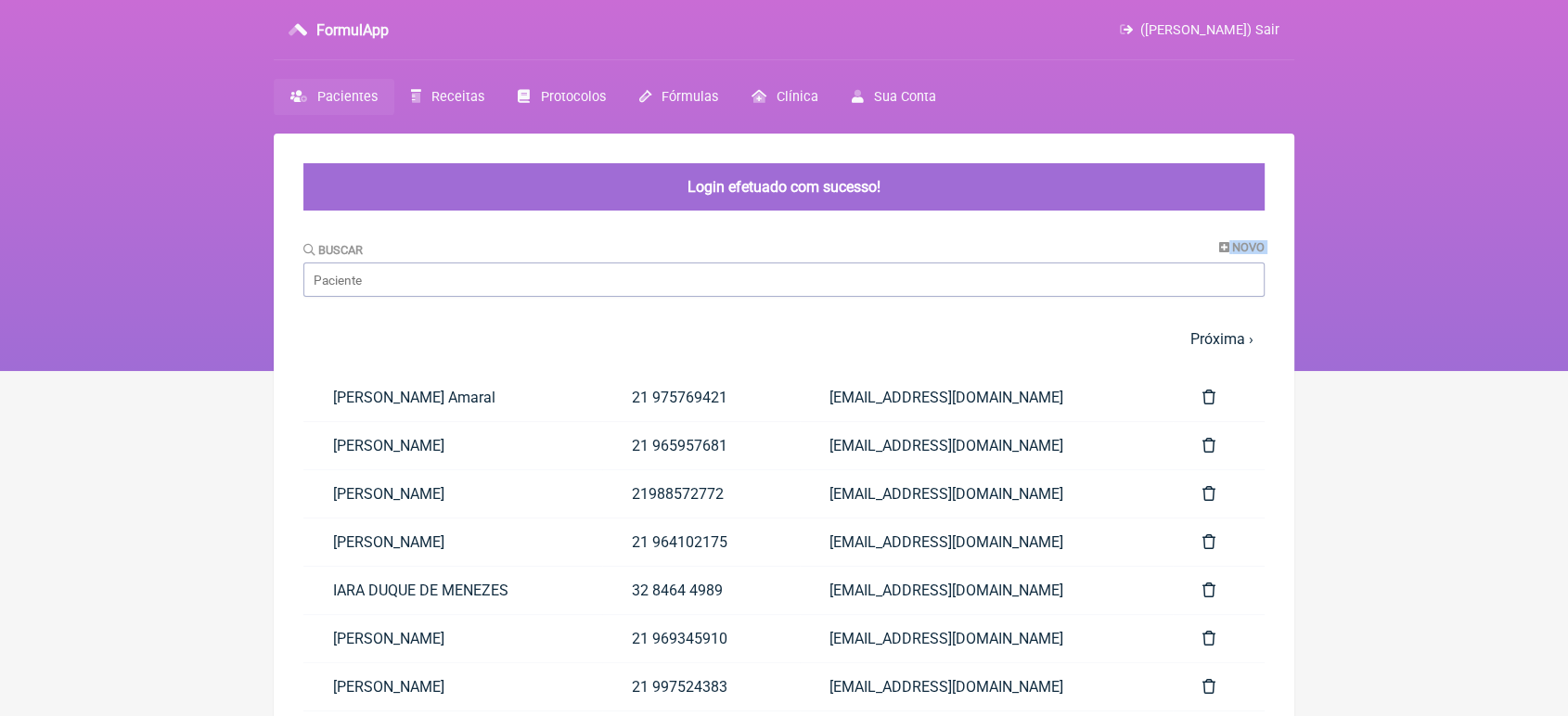
drag, startPoint x: 516, startPoint y: 258, endPoint x: 501, endPoint y: 274, distance: 21.9
click at [501, 274] on div "Buscar Novo" at bounding box center [784, 268] width 961 height 57
click at [501, 274] on input "Buscar" at bounding box center [784, 280] width 961 height 35
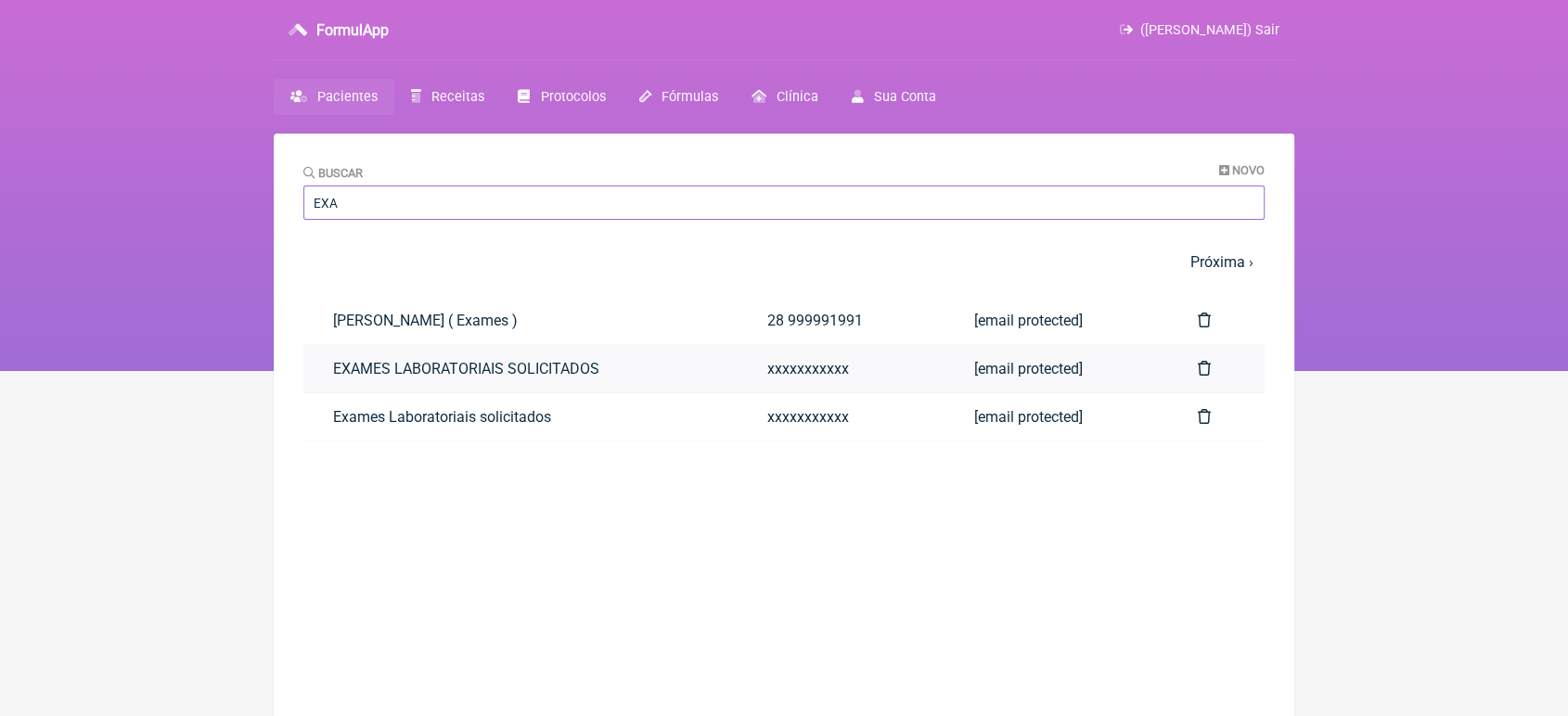
type input "EXA"
click at [356, 369] on link "EXAMES LABORATORIAIS SOLICITADOS" at bounding box center [520, 368] width 434 height 47
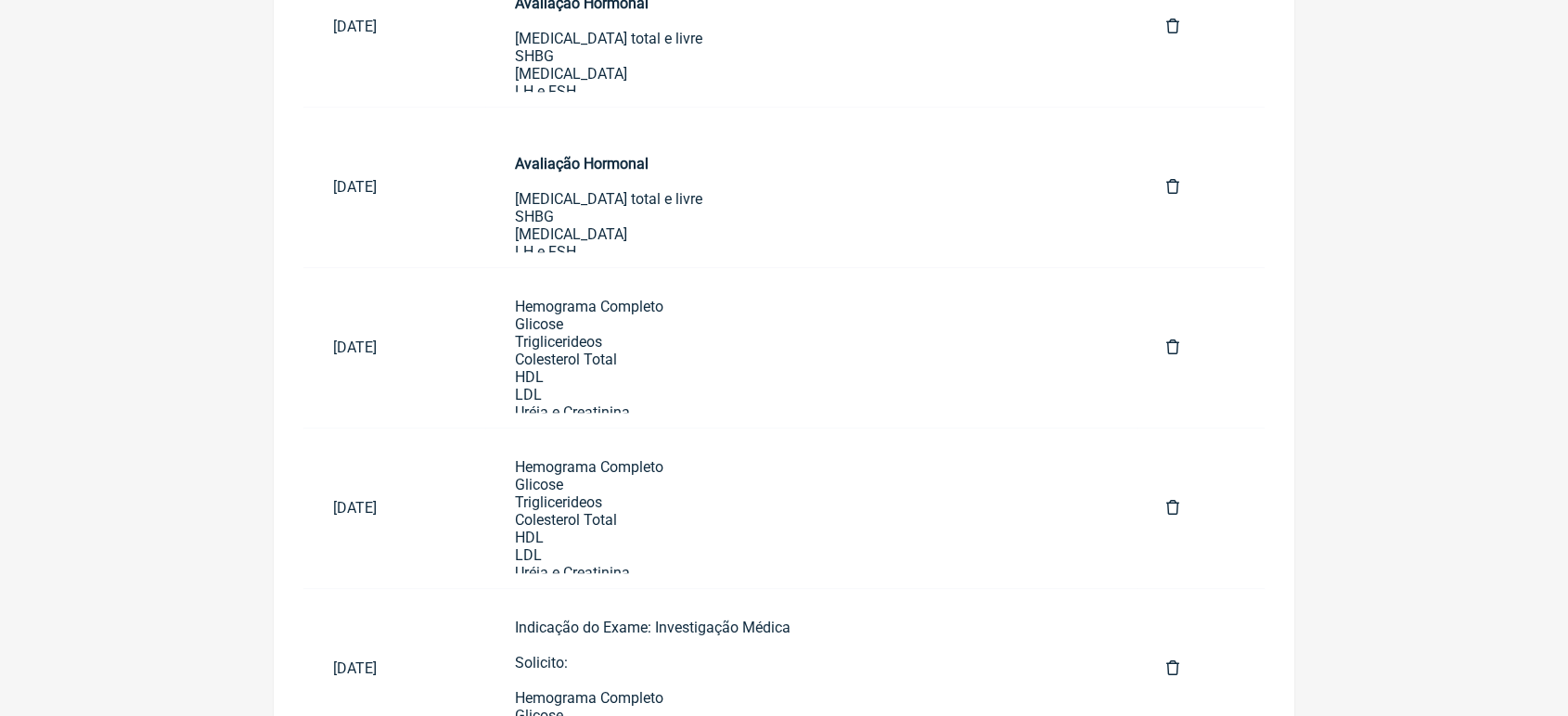
scroll to position [1051, 0]
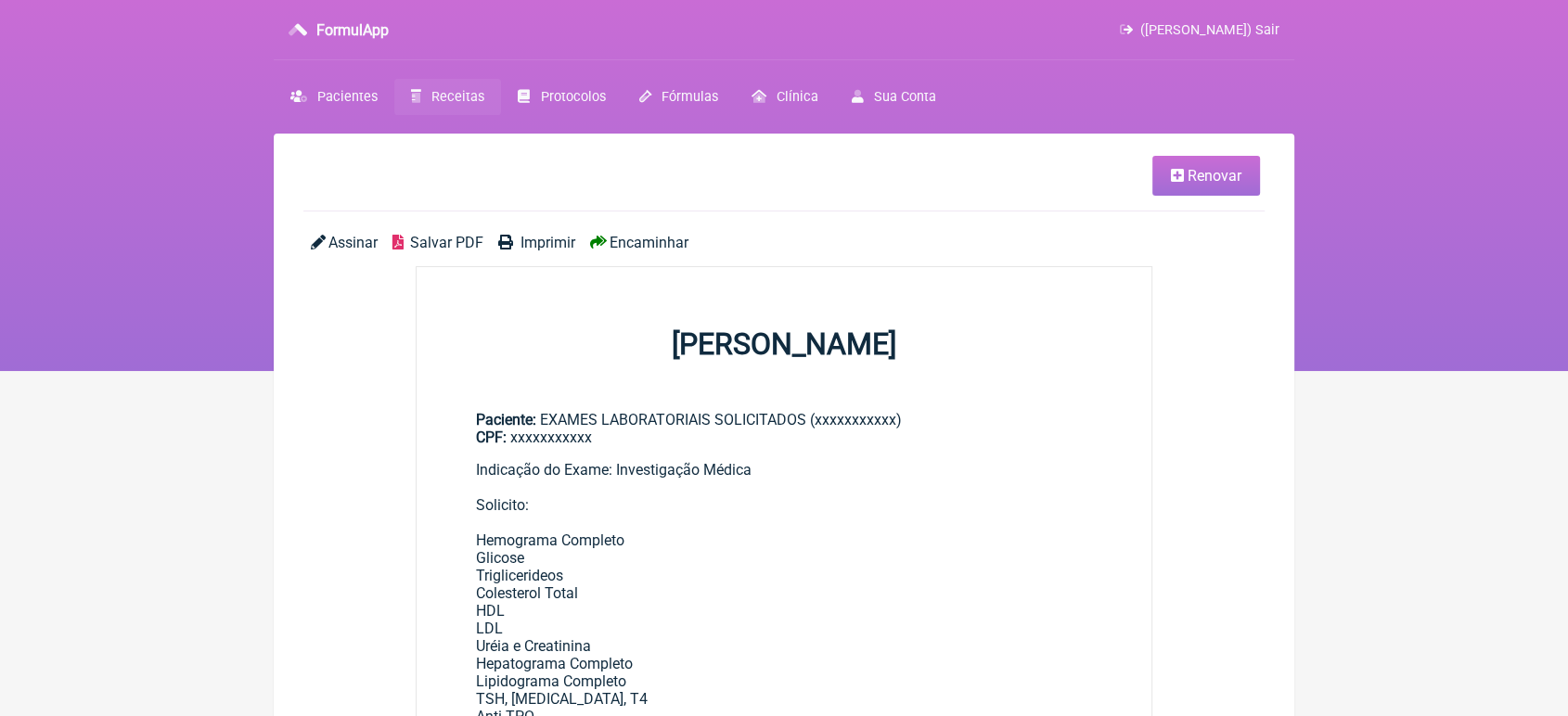
click at [1181, 182] on icon at bounding box center [1178, 174] width 13 height 14
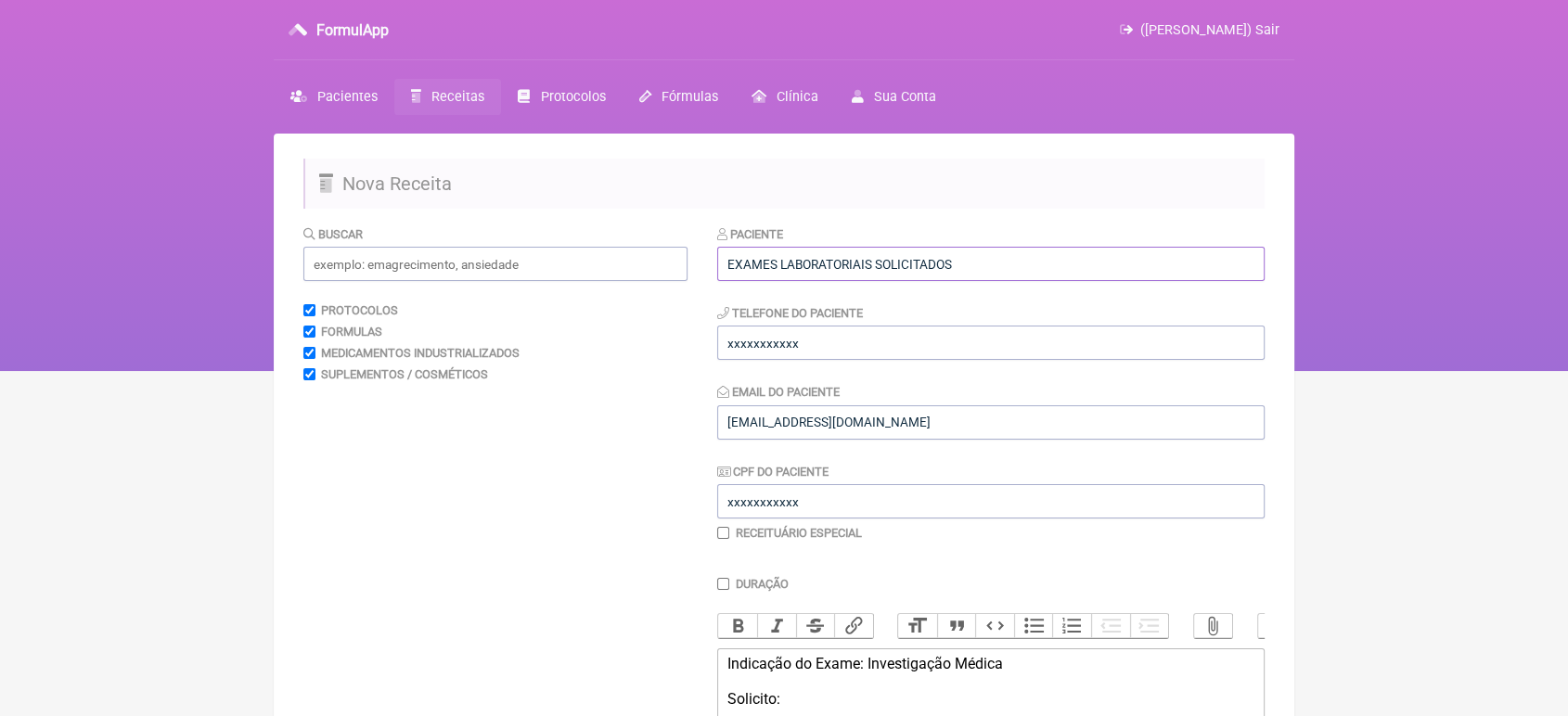
click at [1002, 259] on input "EXAMES LABORATORIAIS SOLICITADOS" at bounding box center [991, 264] width 548 height 35
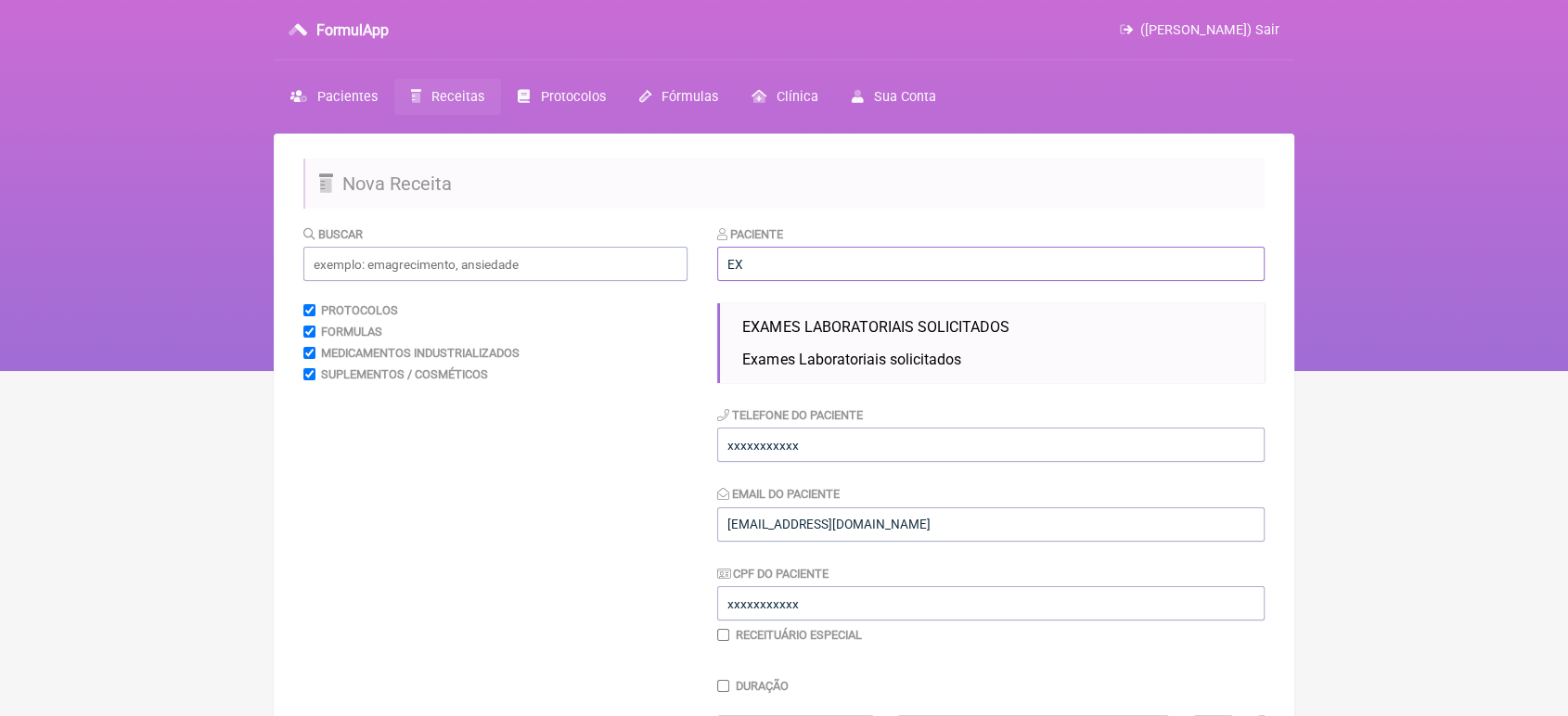
type input "E"
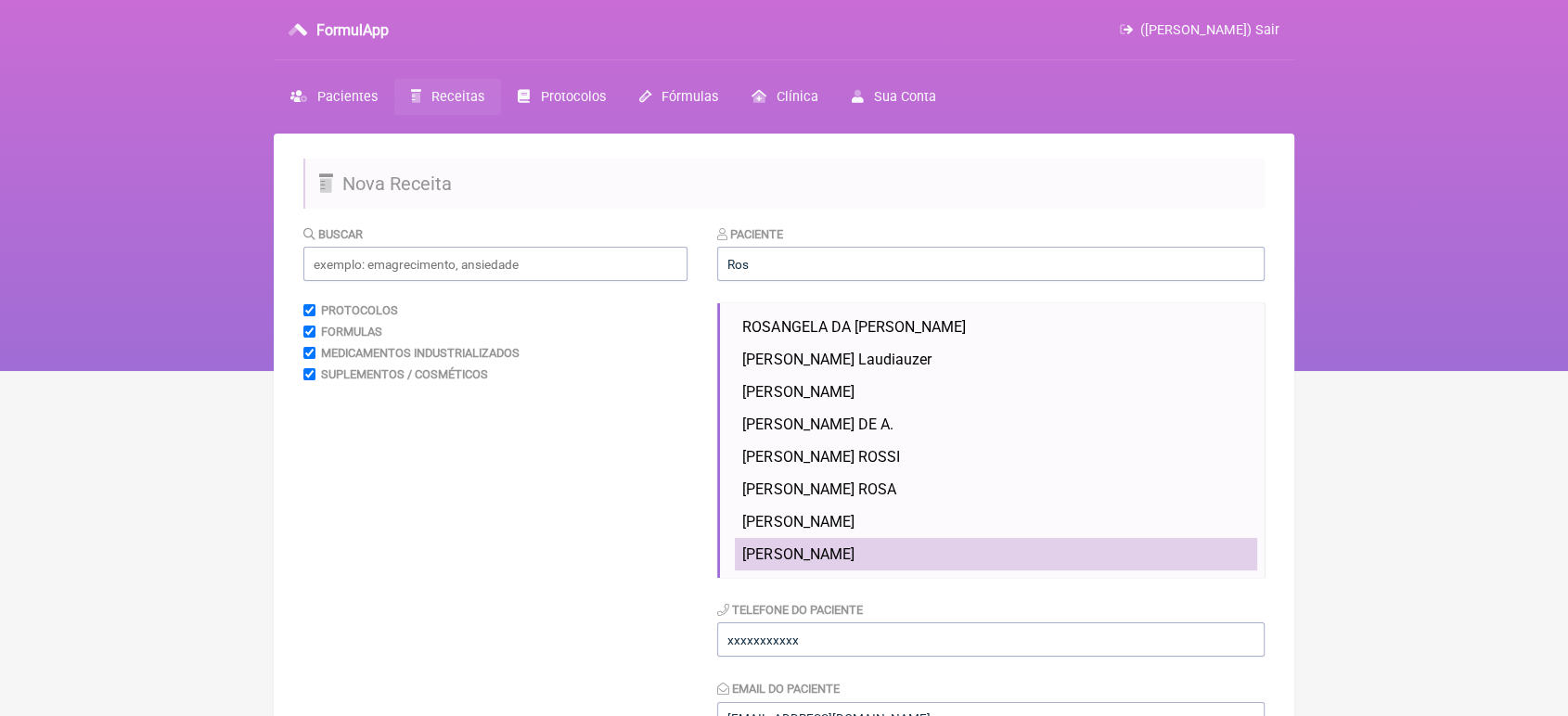
click at [1003, 553] on li "[PERSON_NAME]" at bounding box center [995, 554] width 523 height 33
type input "[PERSON_NAME]"
type input "28 999090907"
type input "[EMAIL_ADDRESS][DOMAIN_NAME]"
type input "10928388727"
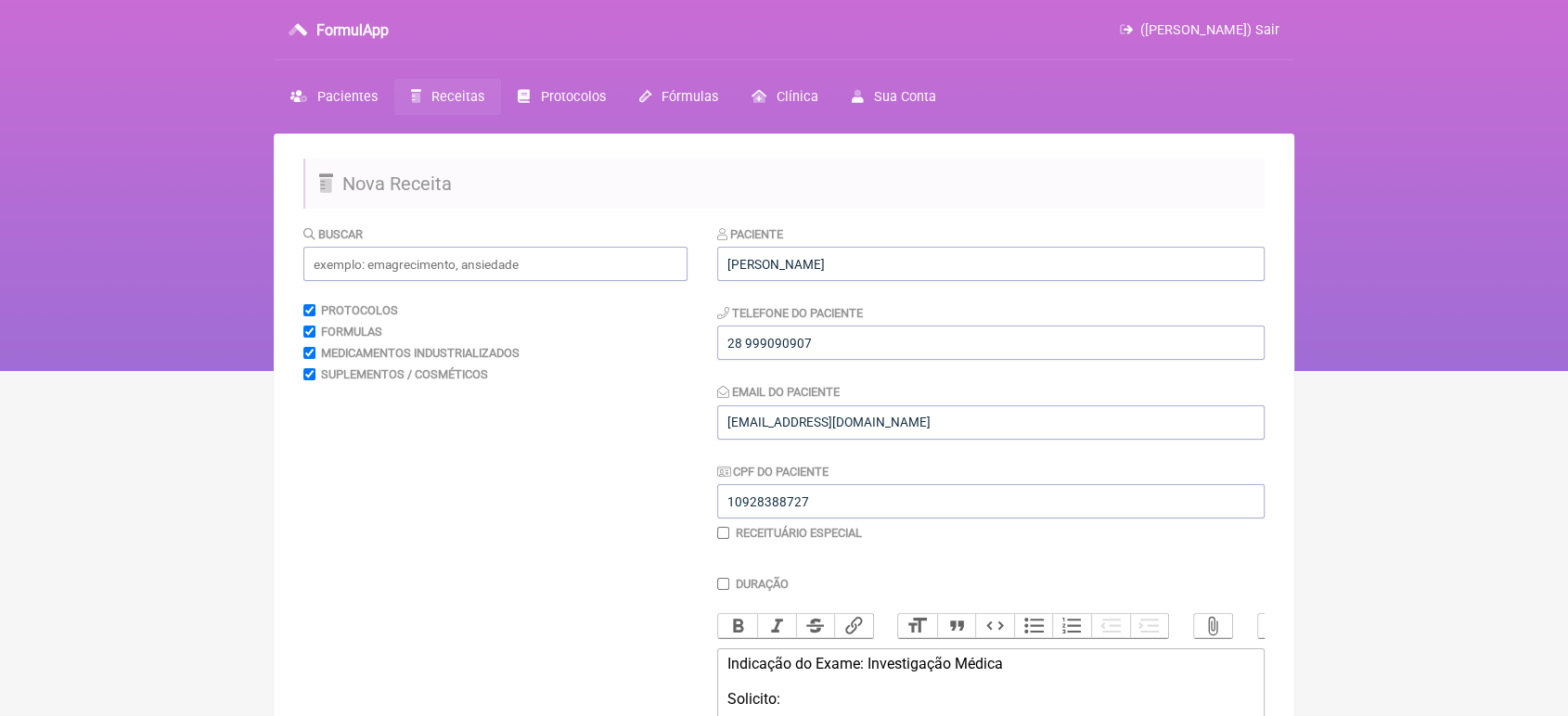
click at [1003, 553] on div "Paciente [PERSON_NAME] Telefone do Paciente [PHONE_NUMBER] Email do Paciente [E…" at bounding box center [991, 389] width 548 height 331
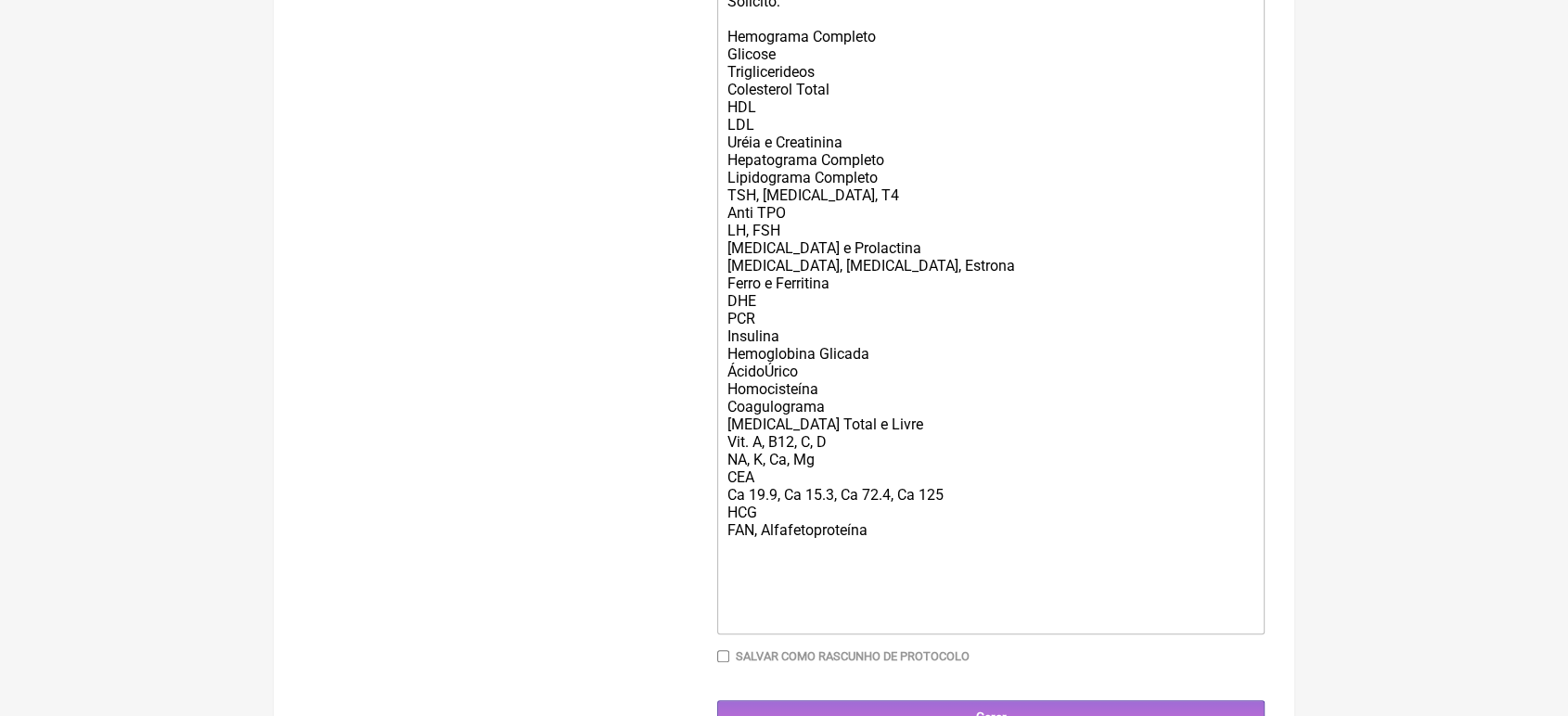
scroll to position [699, 0]
click at [921, 569] on div "Indicação do Exame: Investigação Médica Solicito: Hemograma Completo Glicose Tr…" at bounding box center [990, 290] width 527 height 669
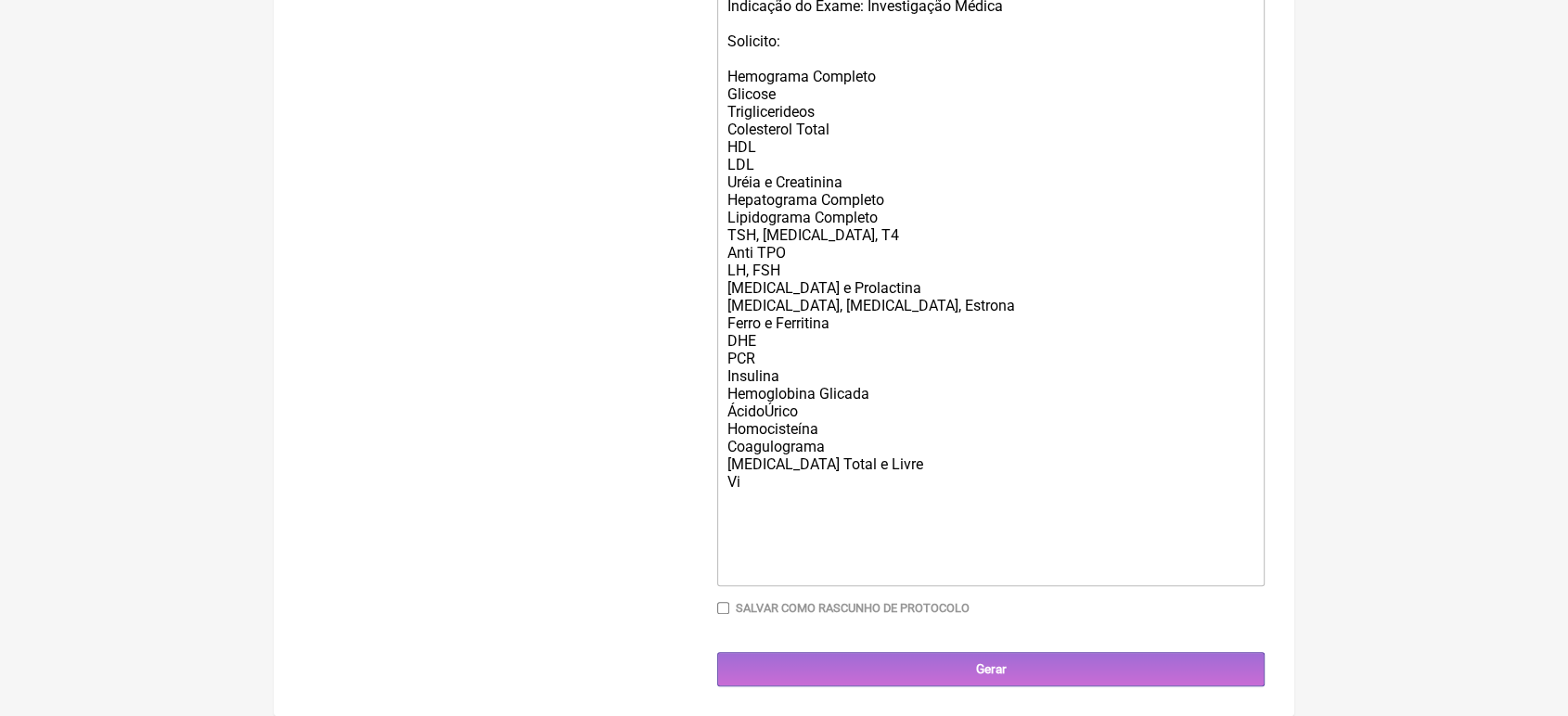
scroll to position [678, 0]
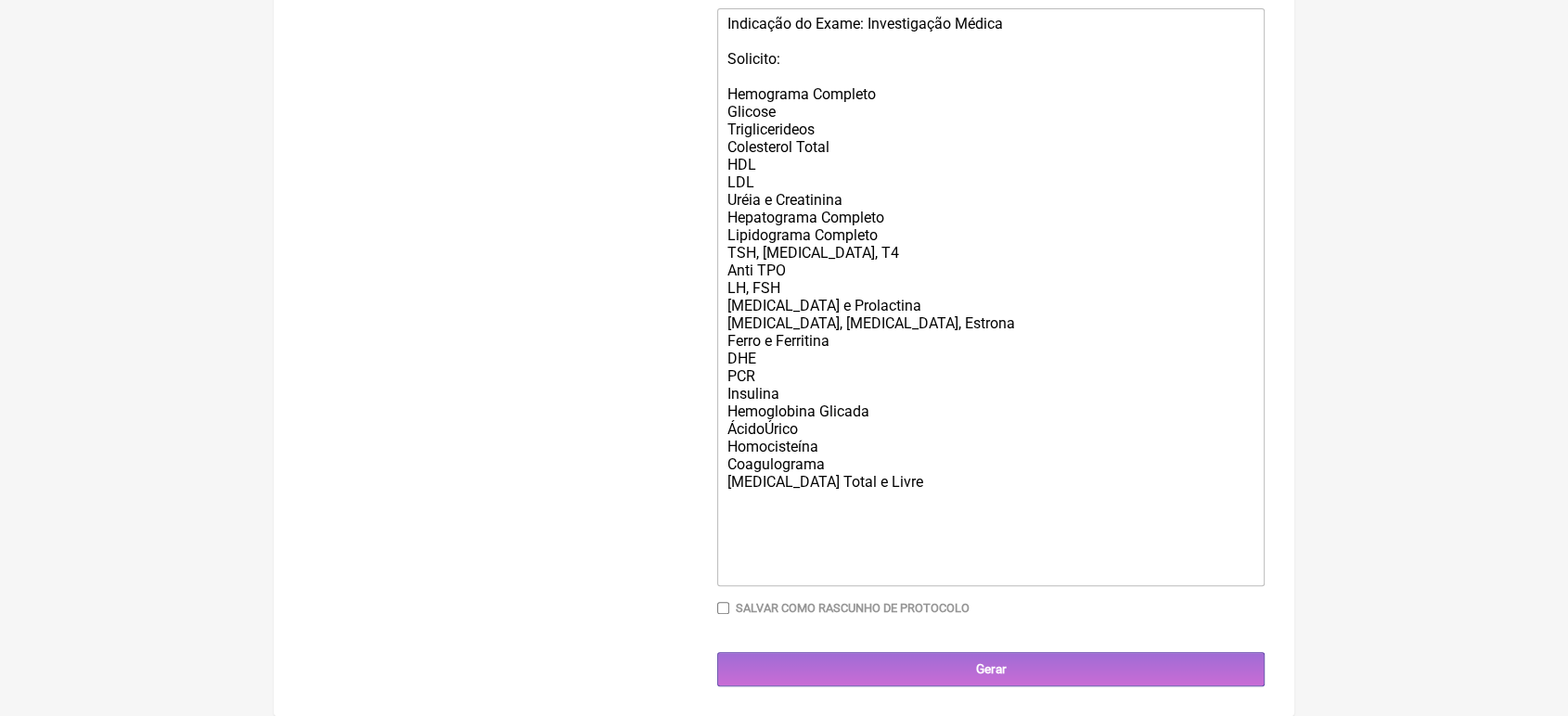
click at [769, 358] on div "Indicação do Exame: Investigação Médica Solicito: Hemograma Completo Glicose Tr…" at bounding box center [990, 296] width 527 height 564
click at [761, 422] on div "Indicação do Exame: Investigação Médica Solicito: Hemograma Completo Glicose Tr…" at bounding box center [990, 296] width 527 height 564
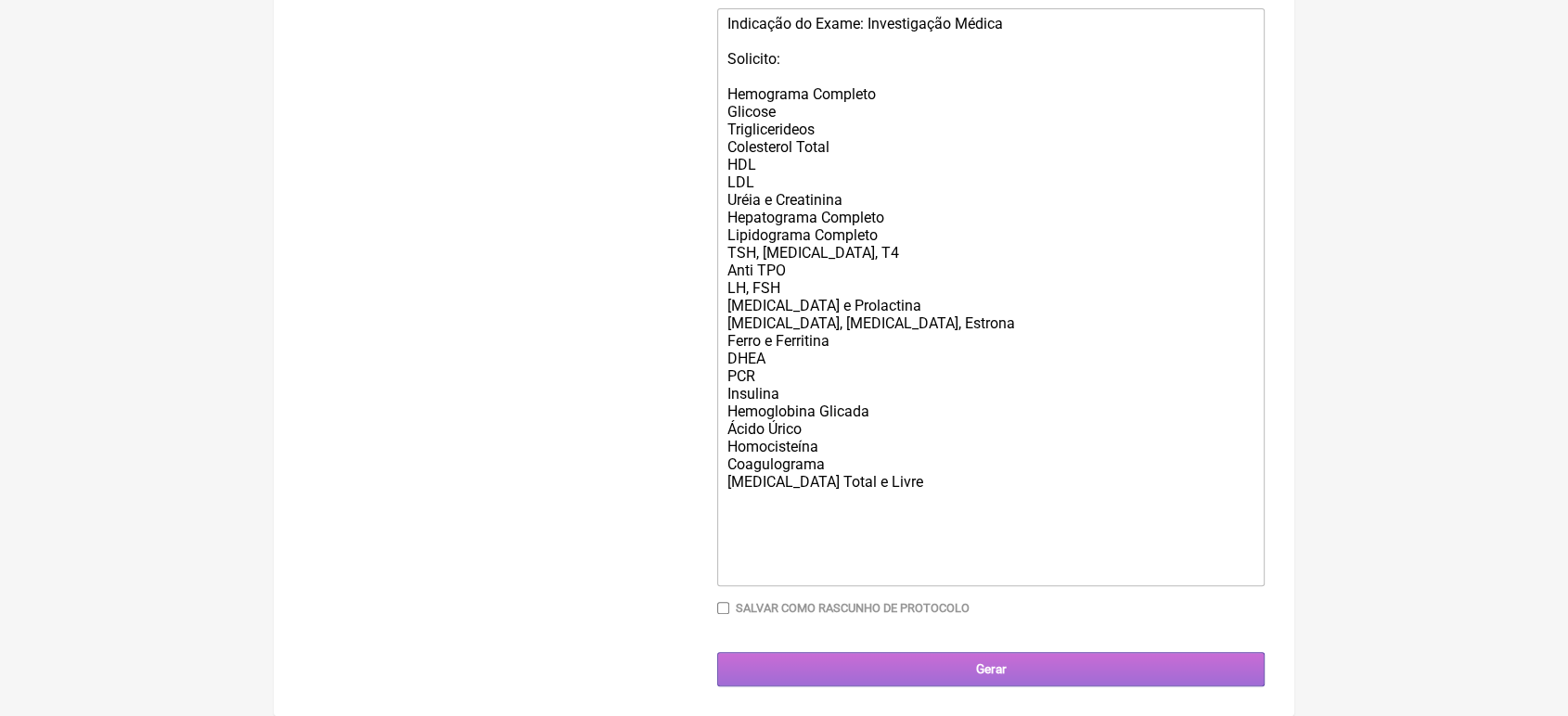
click at [935, 668] on input "Gerar" at bounding box center [991, 669] width 548 height 35
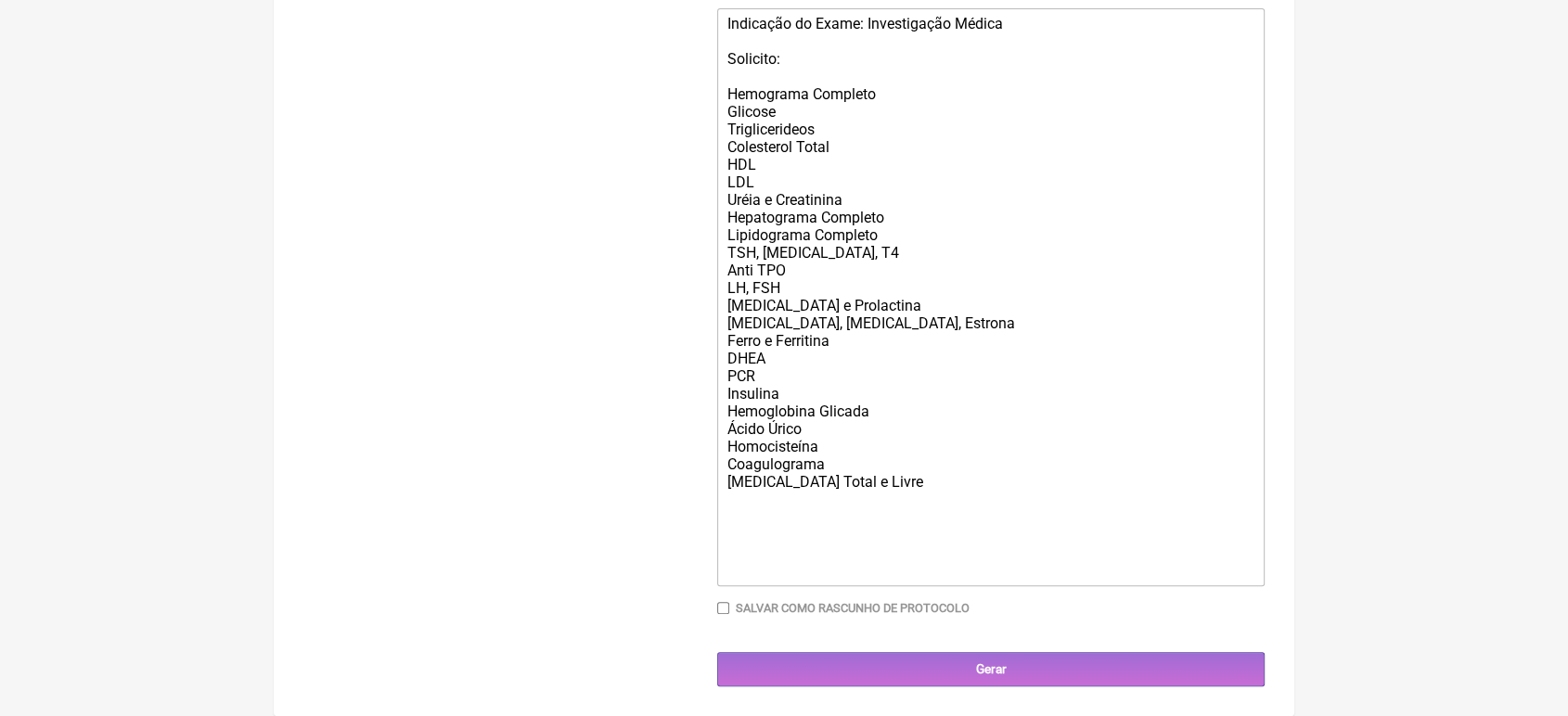
click at [1058, 486] on div "Indicação do Exame: Investigação Médica Solicito: Hemograma Completo Glicose Tr…" at bounding box center [990, 296] width 527 height 564
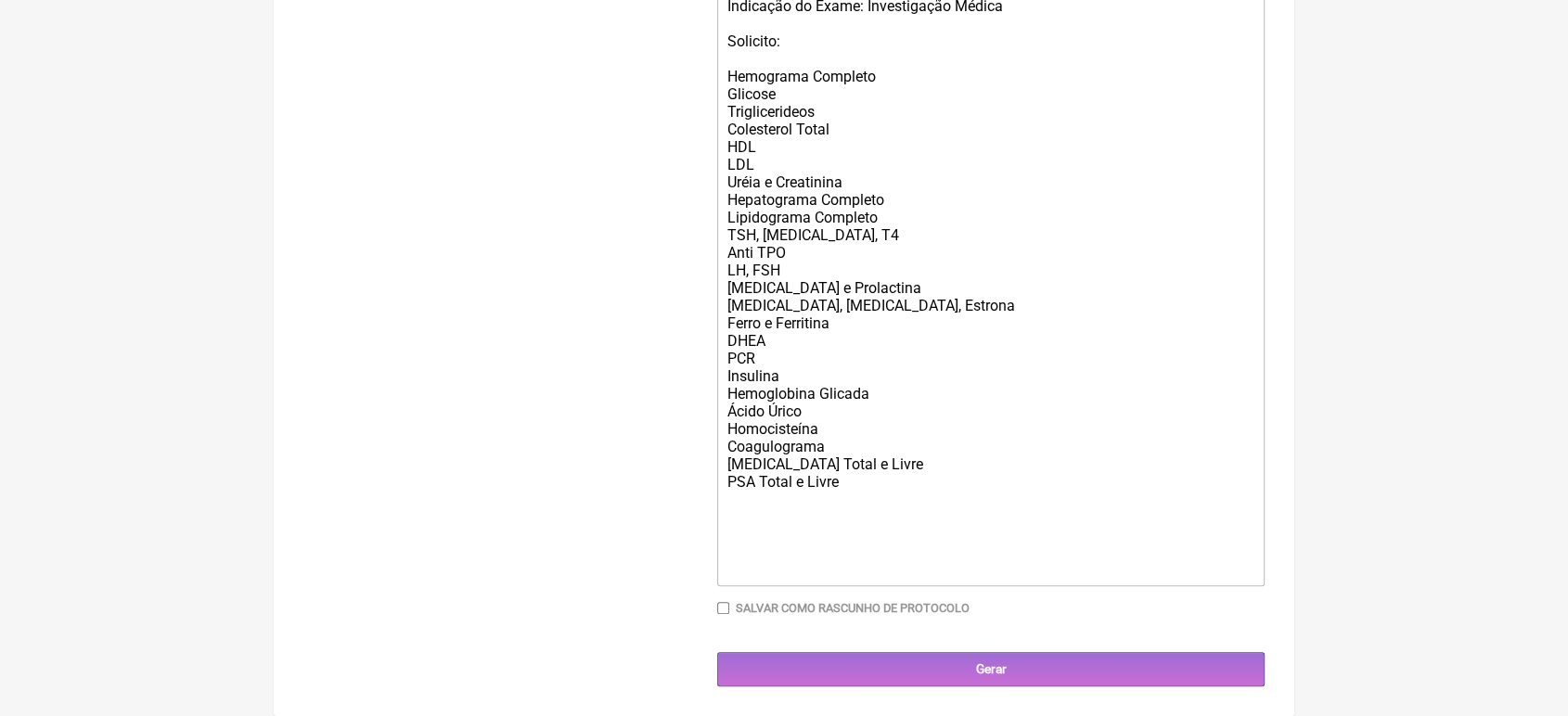
type trix-editor "<div>Indicação do Exame: Investigação Médica<br><br>Solicito:<br><br>Hemograma …"
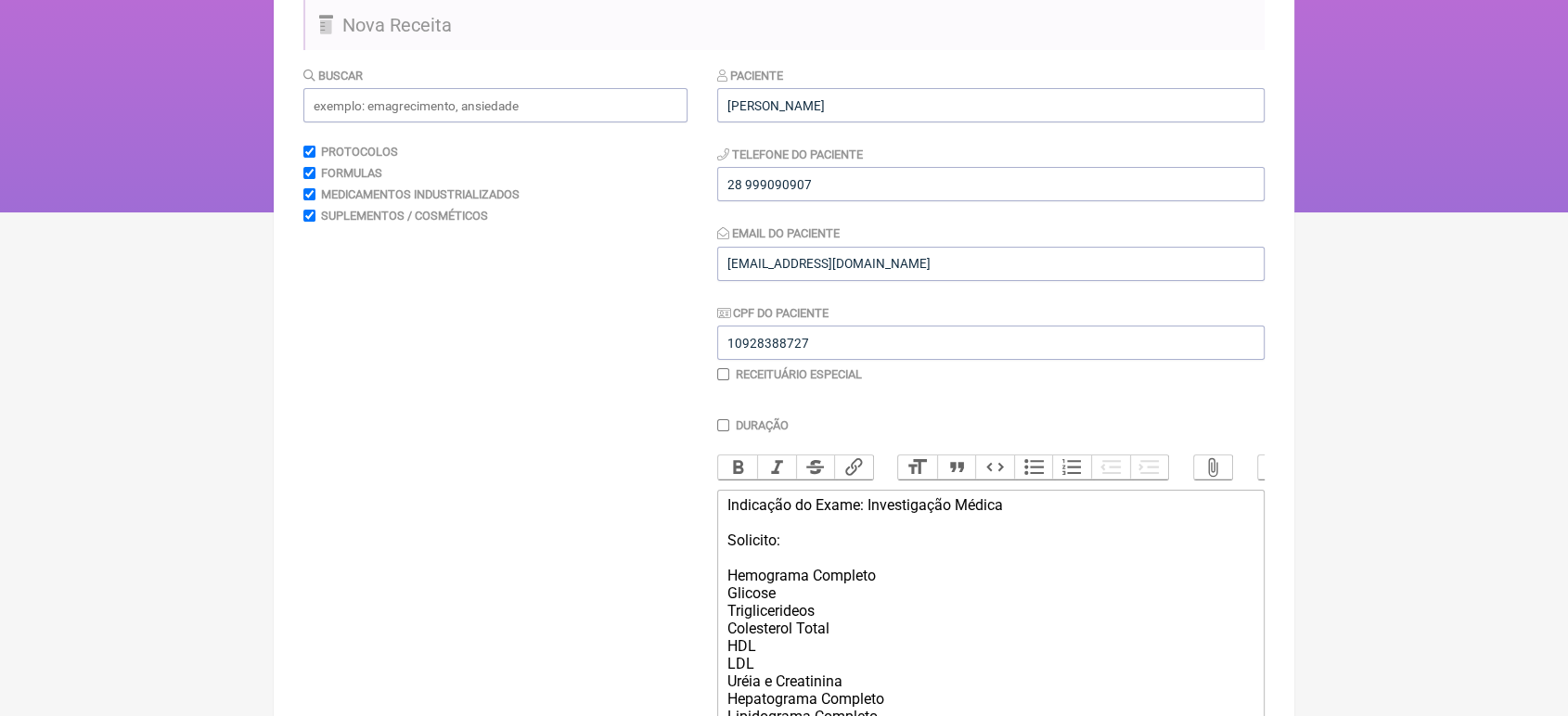
scroll to position [156, 0]
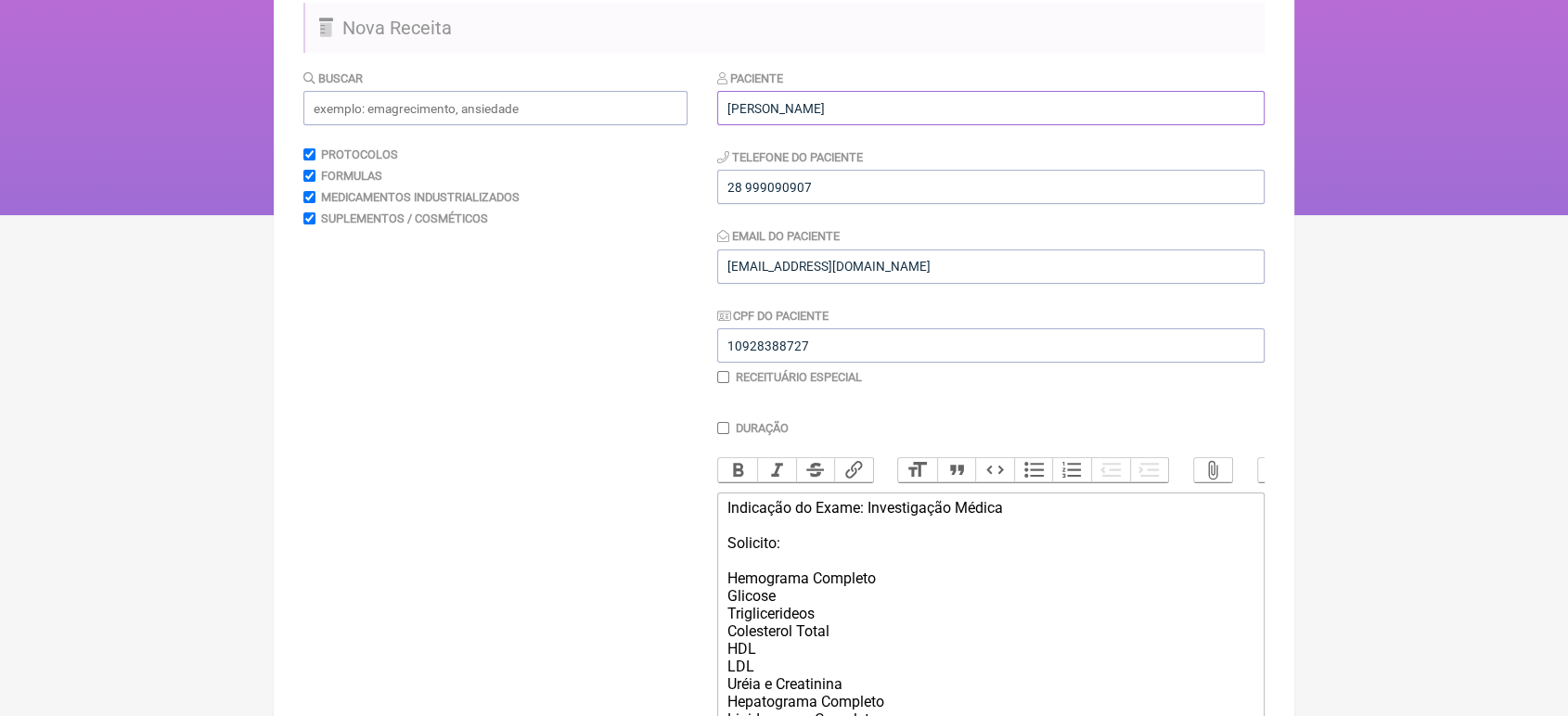
click at [1053, 101] on input "[PERSON_NAME]" at bounding box center [991, 108] width 548 height 35
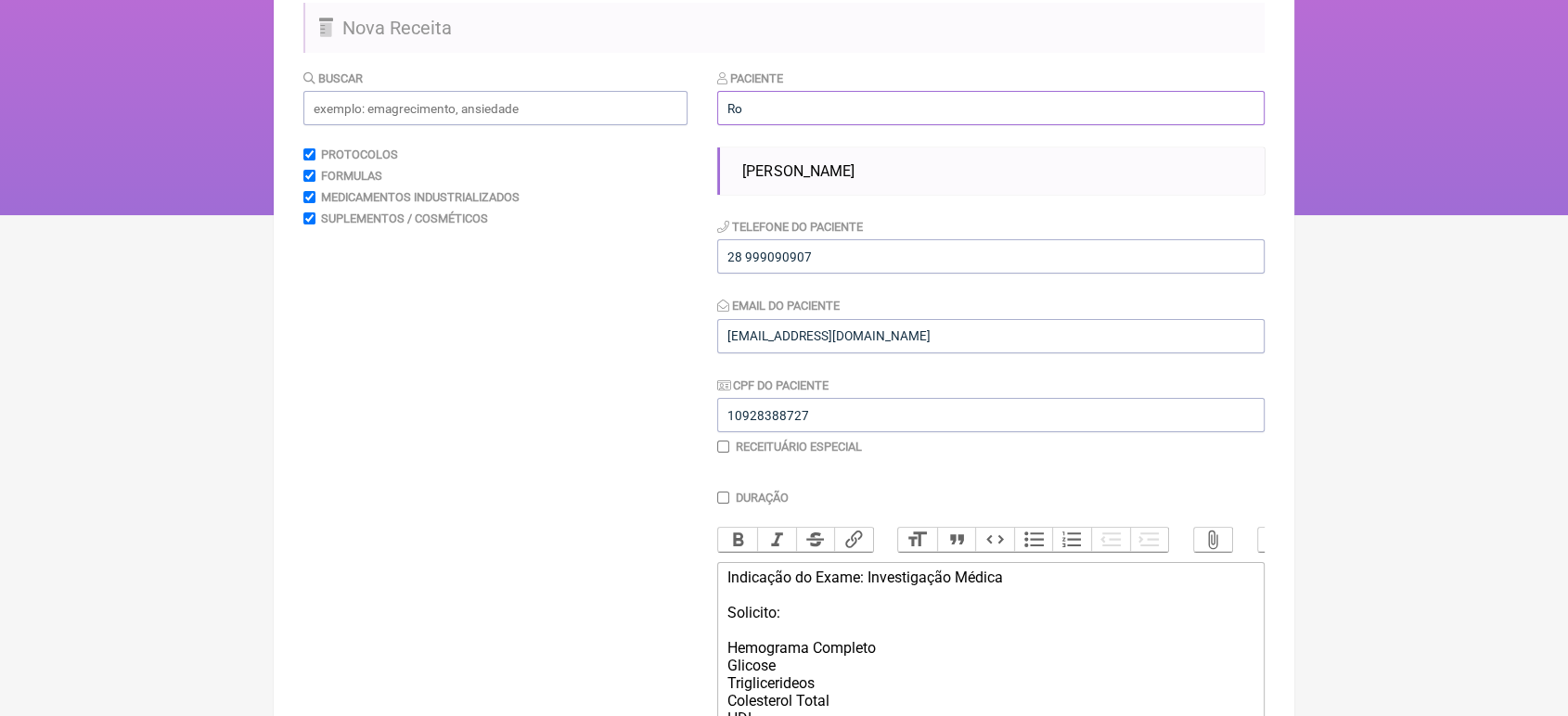
type input "R"
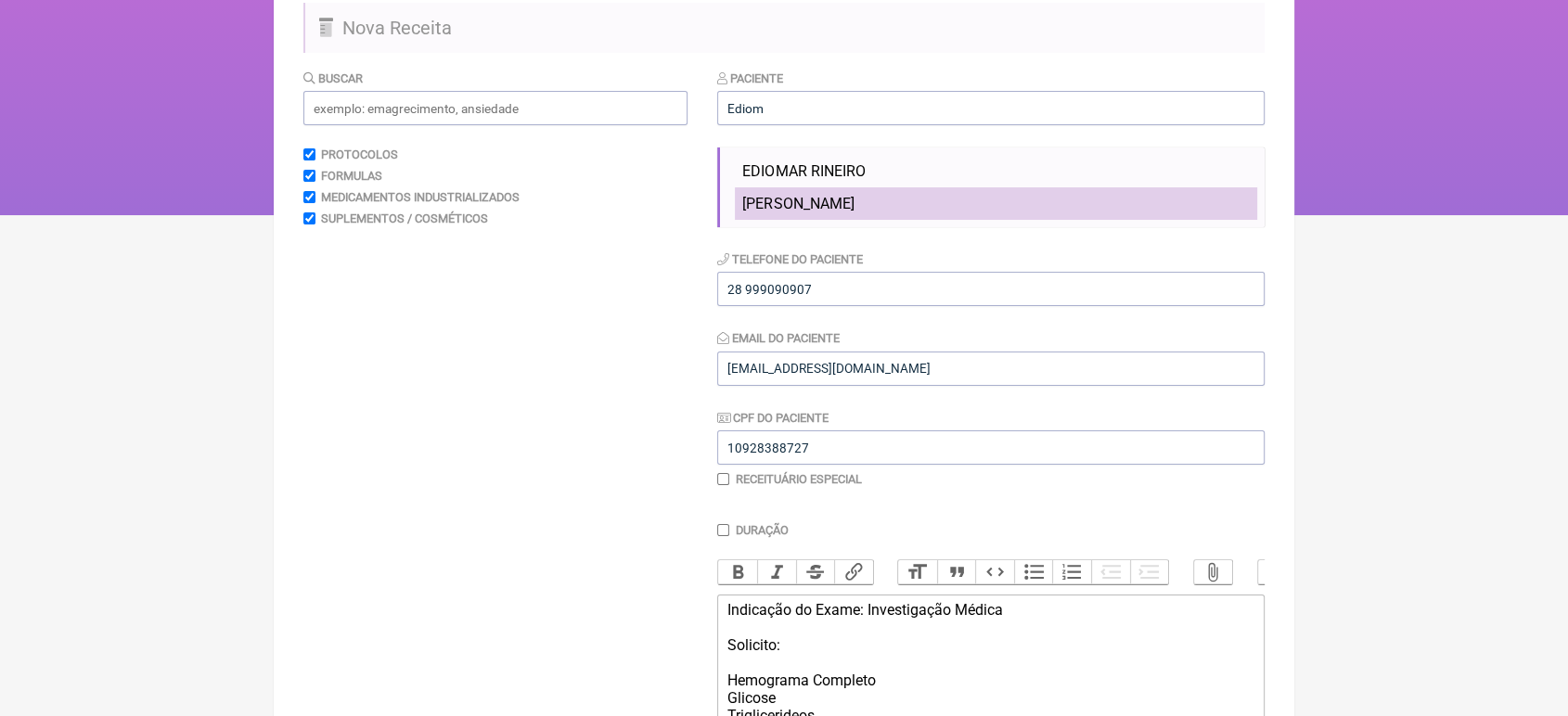
click at [957, 204] on li "[PERSON_NAME]" at bounding box center [995, 203] width 523 height 33
type input "[PERSON_NAME]"
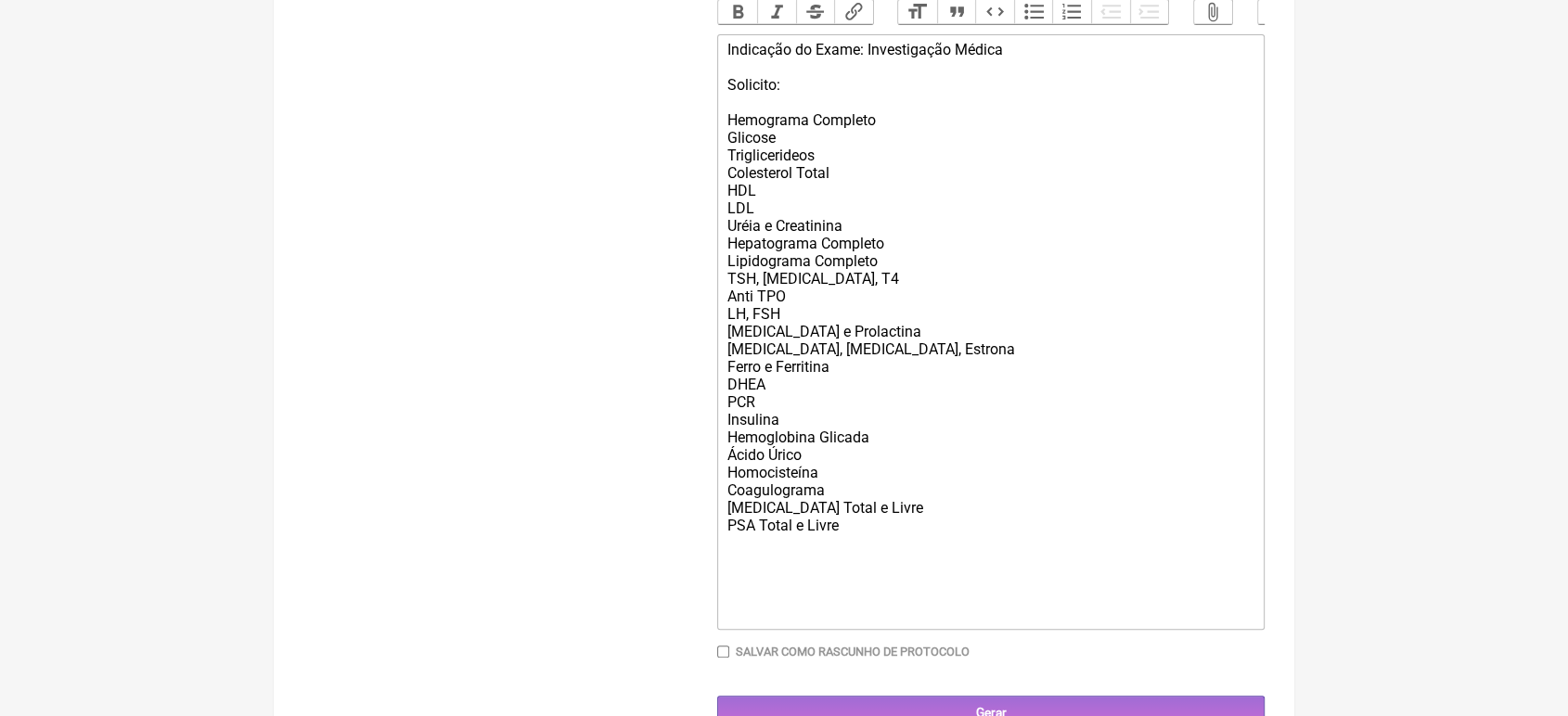
scroll to position [696, 0]
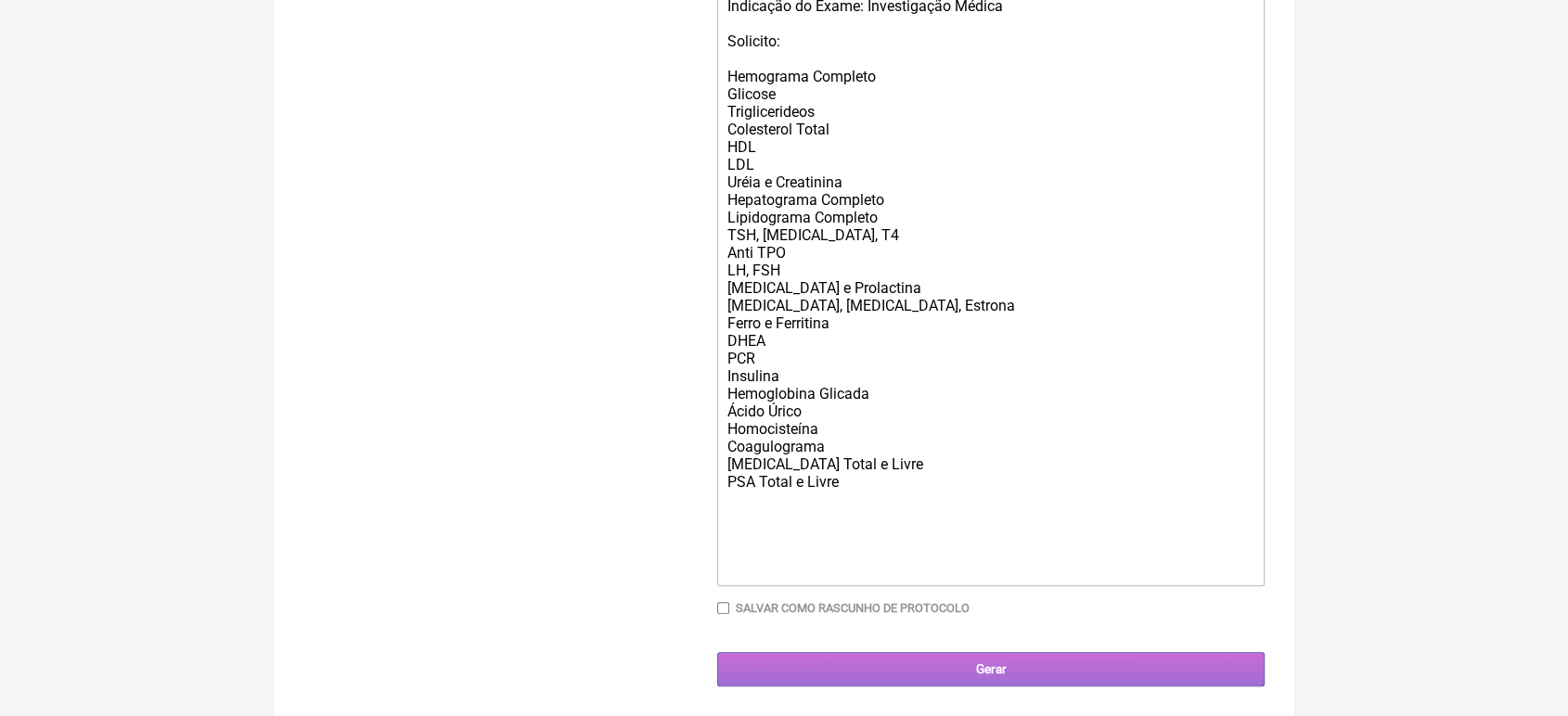
click at [1014, 674] on input "Gerar" at bounding box center [991, 669] width 548 height 35
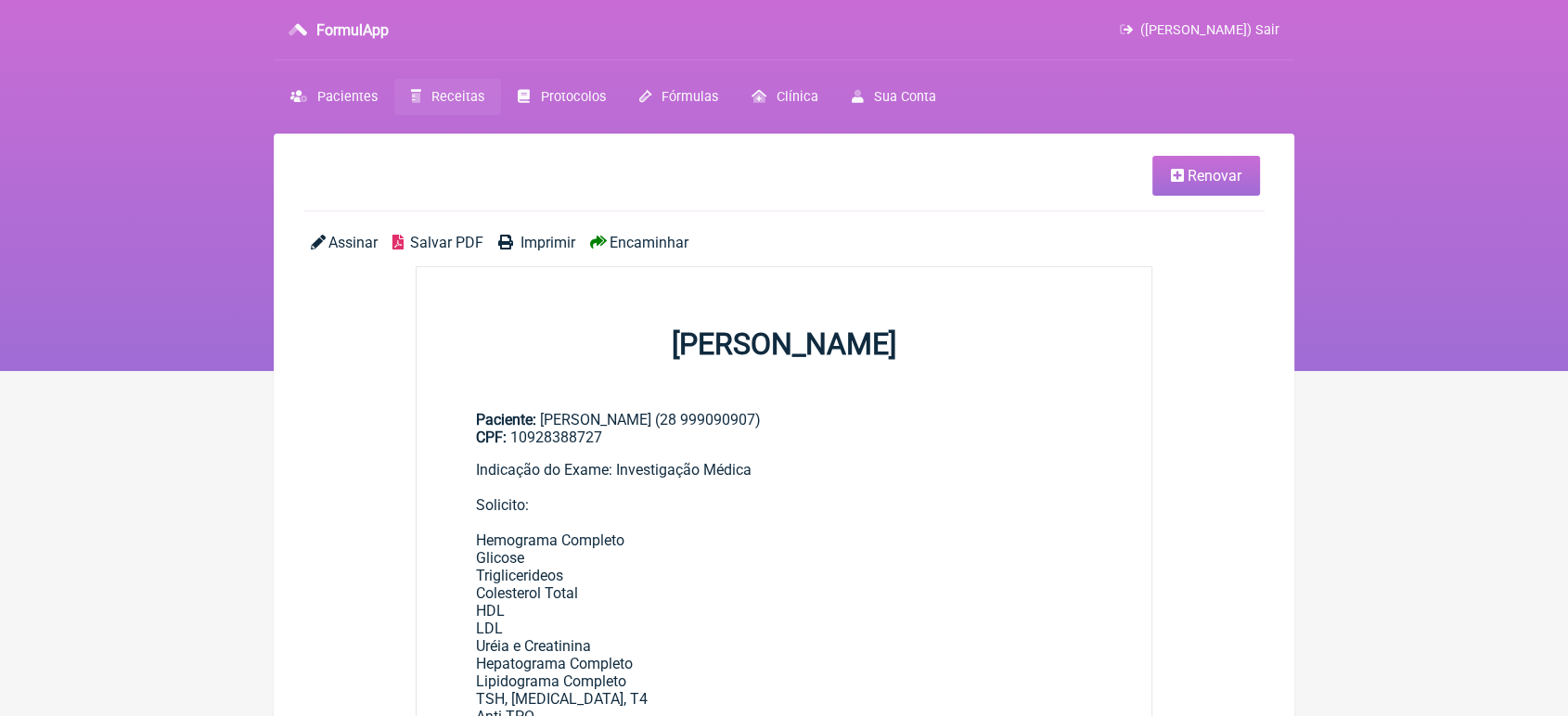
click at [645, 246] on span "Encaminhar" at bounding box center [649, 243] width 79 height 17
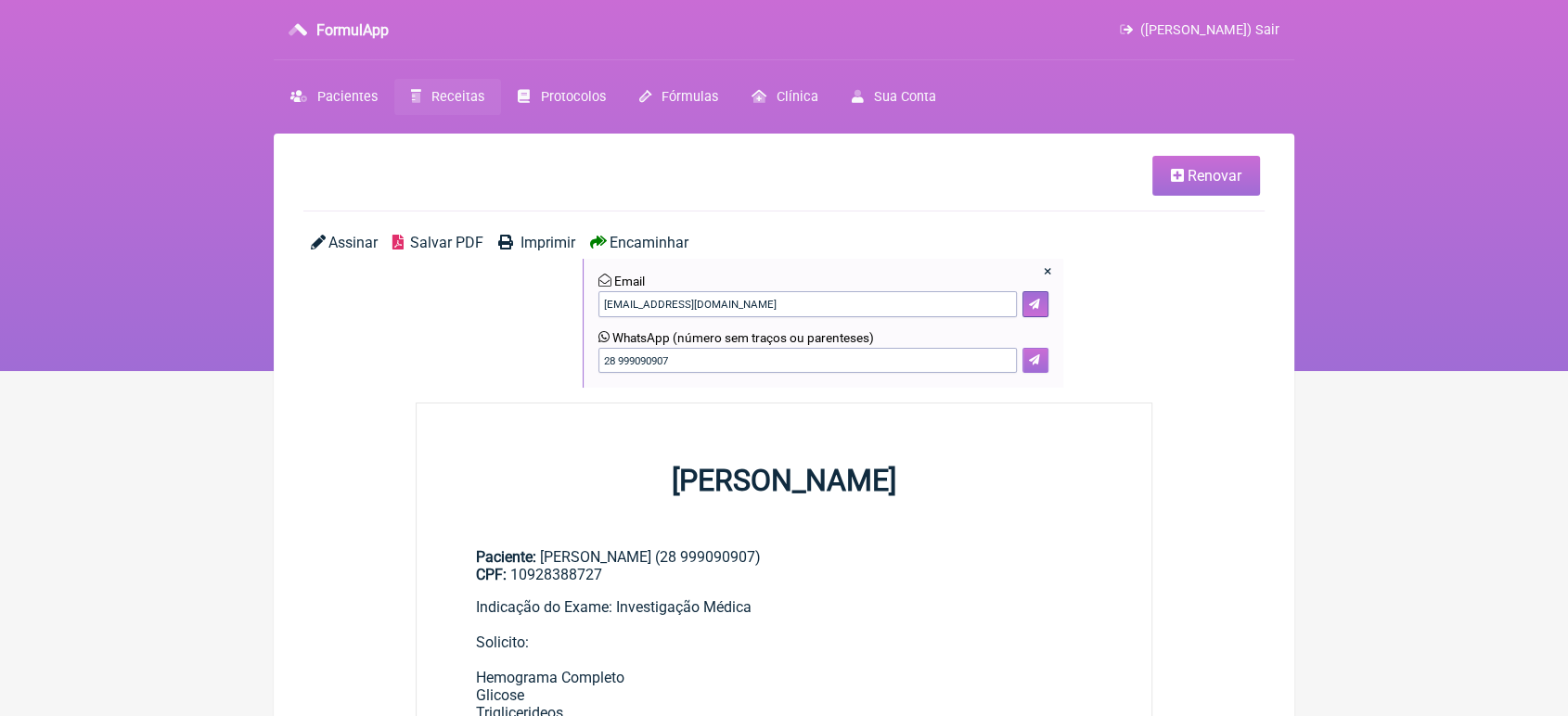
click at [1036, 363] on icon at bounding box center [1035, 360] width 12 height 12
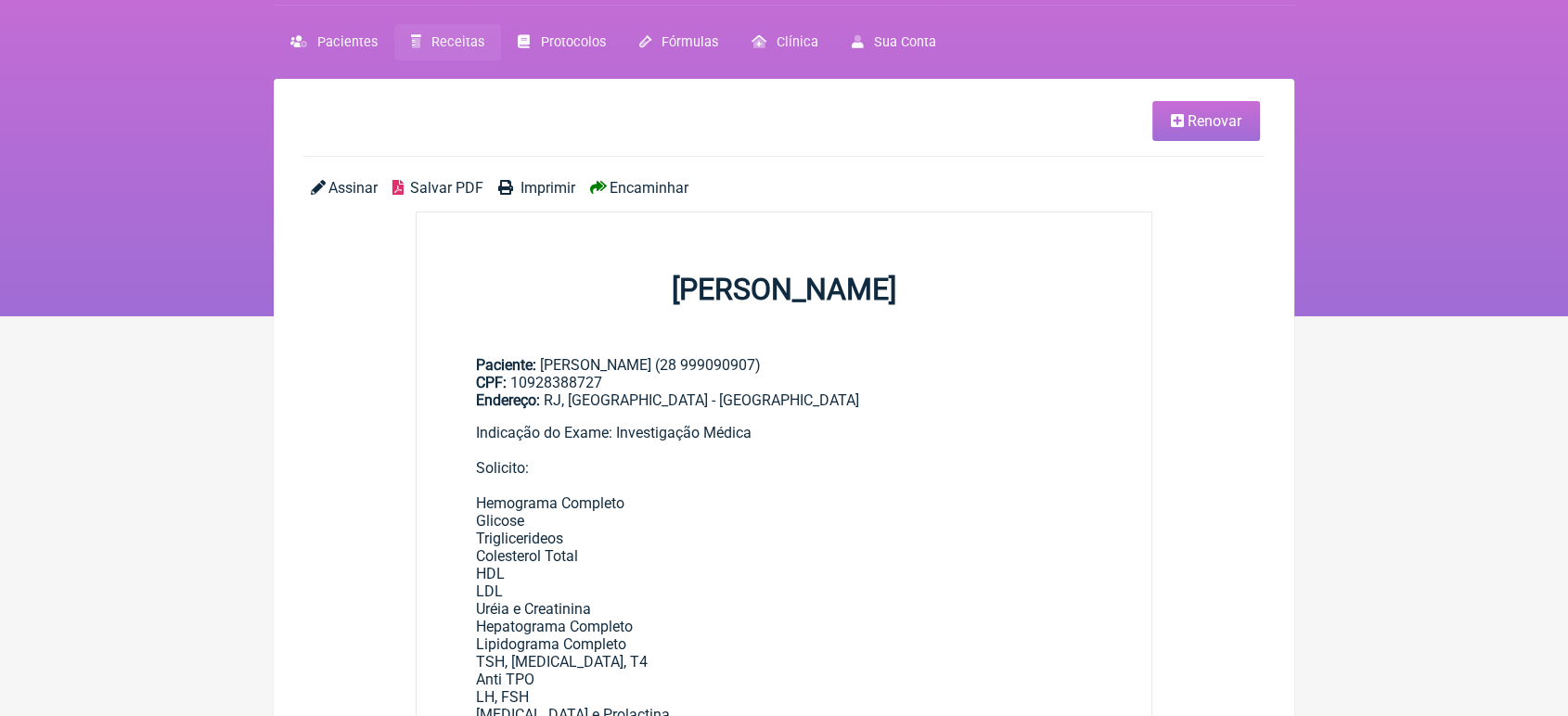
scroll to position [52, 0]
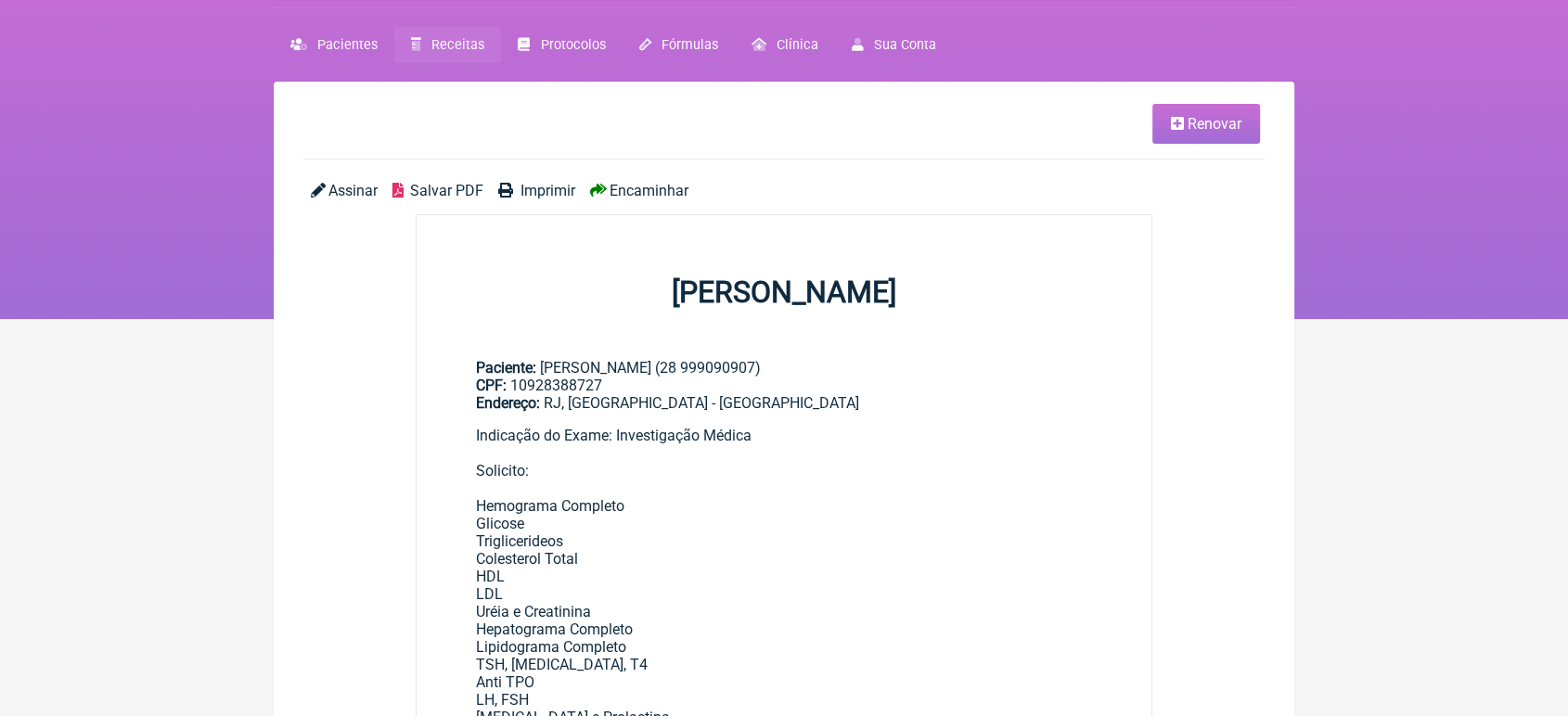
click at [624, 194] on span "Encaminhar" at bounding box center [649, 191] width 79 height 17
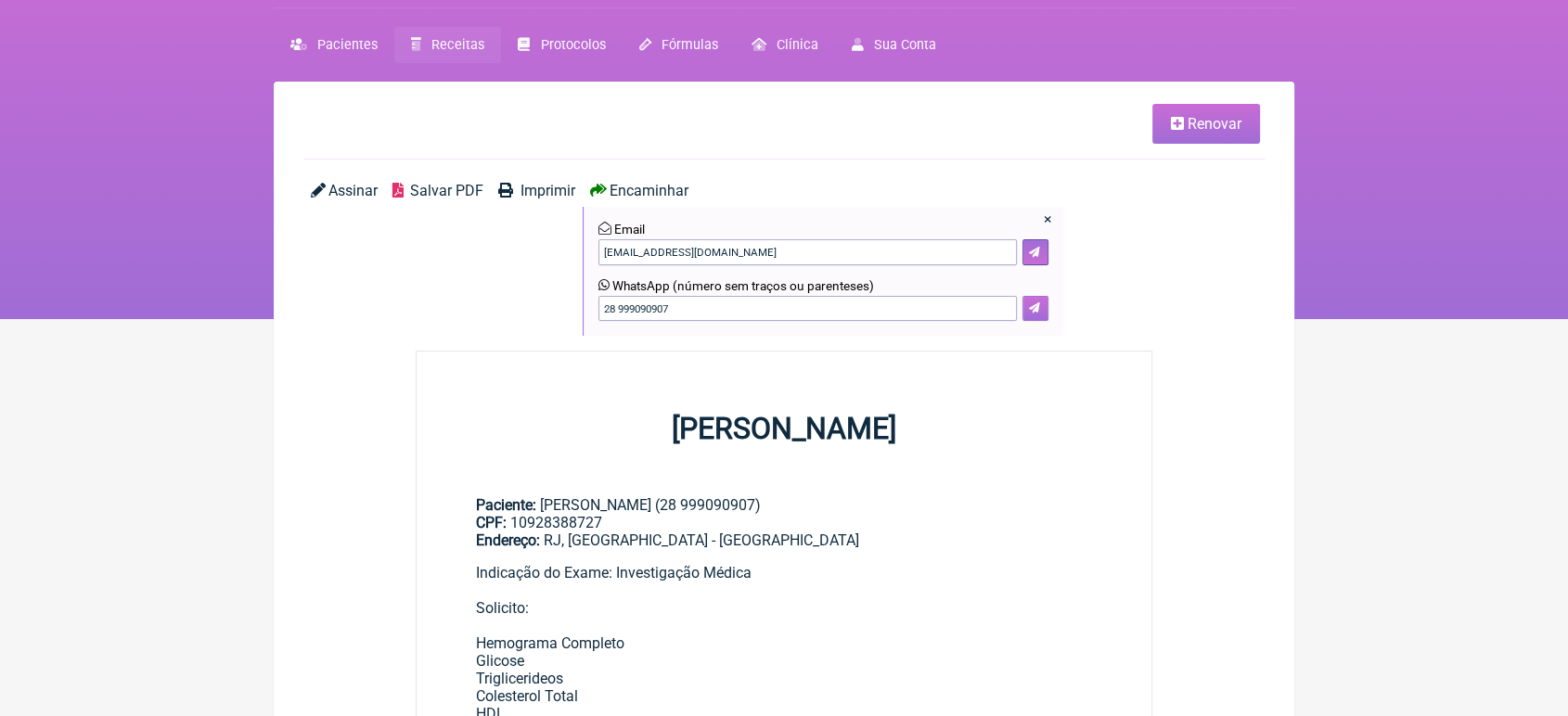
click at [1038, 311] on icon at bounding box center [1035, 308] width 12 height 12
